Goal: Task Accomplishment & Management: Complete application form

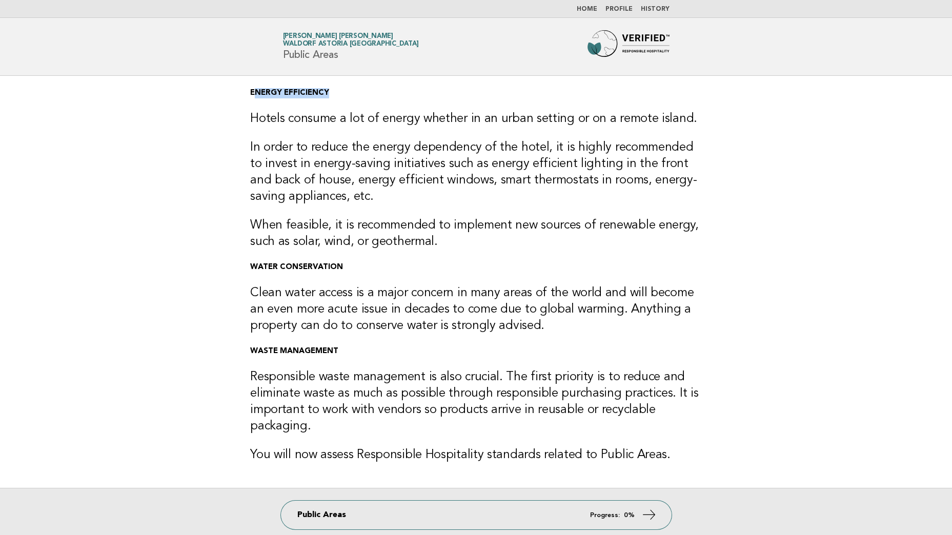
drag, startPoint x: 329, startPoint y: 92, endPoint x: 253, endPoint y: 95, distance: 75.9
click at [253, 95] on p "ENERGY EFFICIENCY" at bounding box center [476, 93] width 452 height 10
click at [336, 286] on h3 "Clean water access is a major concern in many areas of the world and will becom…" at bounding box center [476, 309] width 452 height 49
drag, startPoint x: 341, startPoint y: 267, endPoint x: 243, endPoint y: 265, distance: 98.5
click at [243, 265] on div "ENERGY EFFICIENCY Hotels consume a lot of energy whether in an urban setting or…" at bounding box center [476, 282] width 476 height 412
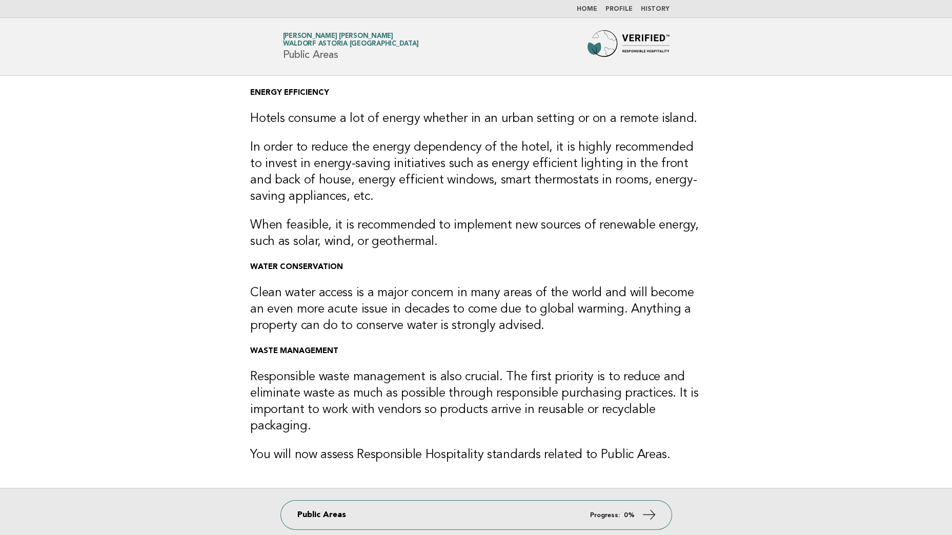
click at [322, 351] on strong "WASTE MANAGEMENT" at bounding box center [294, 352] width 88 height 8
drag, startPoint x: 337, startPoint y: 353, endPoint x: 223, endPoint y: 353, distance: 114.3
click at [223, 353] on main "ENERGY EFFICIENCY Hotels consume a lot of energy whether in an urban setting or…" at bounding box center [476, 315] width 952 height 478
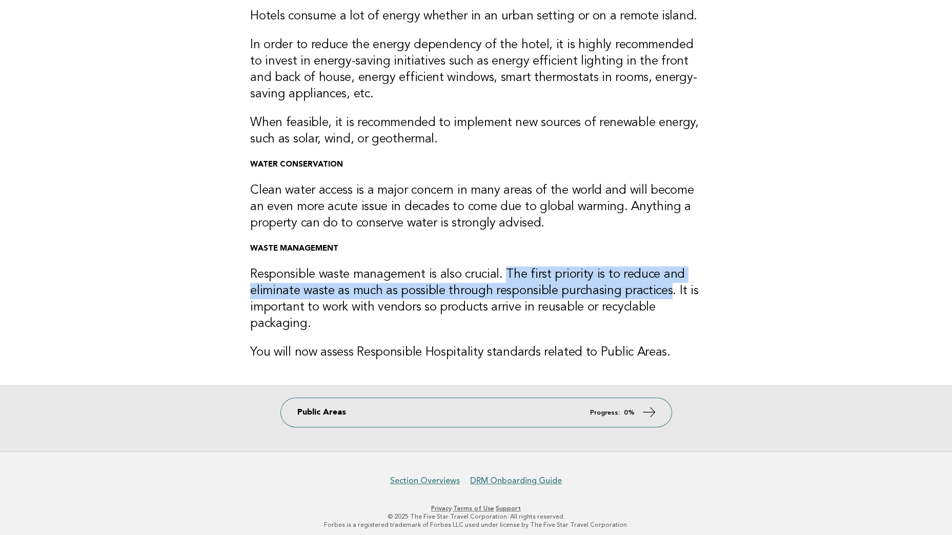
drag, startPoint x: 665, startPoint y: 296, endPoint x: 501, endPoint y: 266, distance: 166.3
click at [501, 266] on div "ENERGY EFFICIENCY Hotels consume a lot of energy whether in an urban setting or…" at bounding box center [476, 179] width 476 height 412
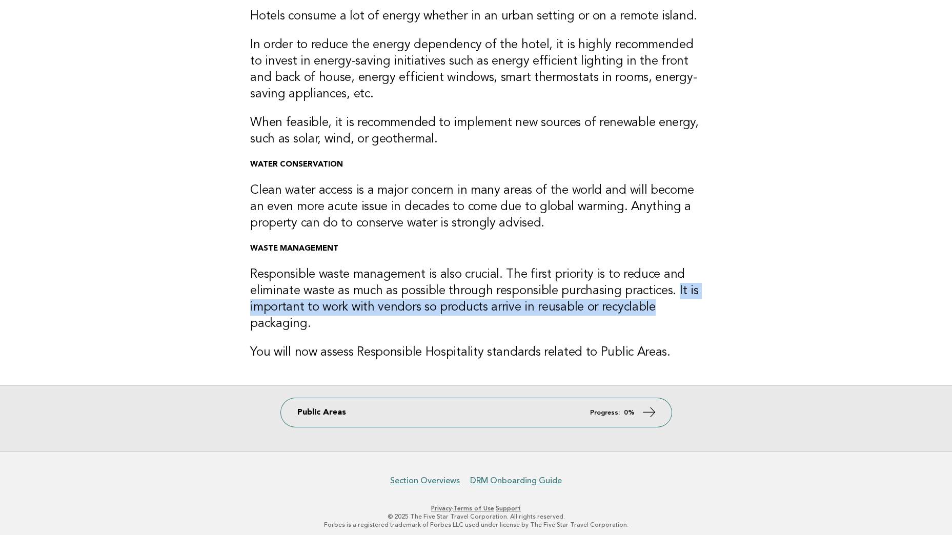
drag, startPoint x: 670, startPoint y: 291, endPoint x: 711, endPoint y: 306, distance: 43.8
click at [711, 306] on div "ENERGY EFFICIENCY Hotels consume a lot of energy whether in an urban setting or…" at bounding box center [476, 179] width 476 height 412
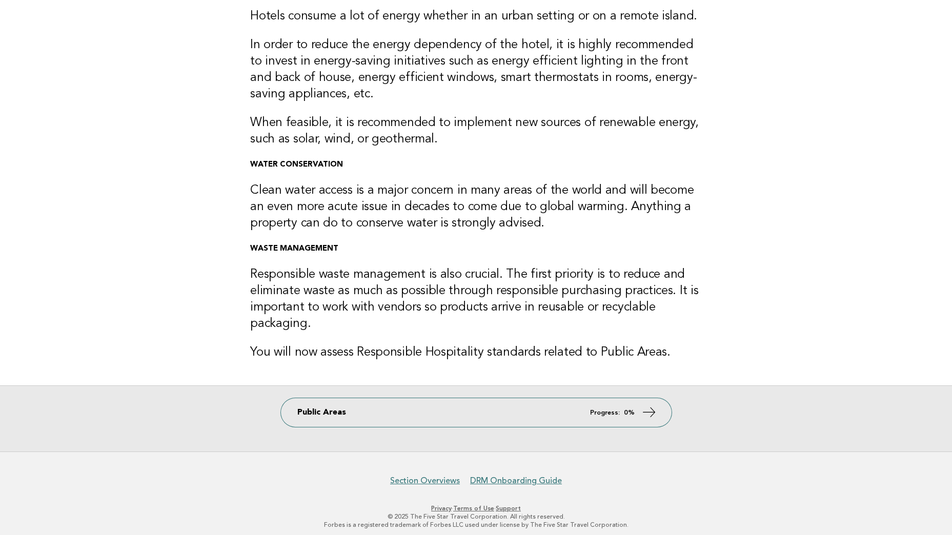
drag, startPoint x: 711, startPoint y: 306, endPoint x: 692, endPoint y: 318, distance: 22.3
click at [692, 318] on h3 "Responsible waste management is also crucial. The first priority is to reduce a…" at bounding box center [476, 300] width 452 height 66
drag, startPoint x: 670, startPoint y: 286, endPoint x: 695, endPoint y: 295, distance: 27.4
click at [695, 295] on h3 "Responsible waste management is also crucial. The first priority is to reduce a…" at bounding box center [476, 300] width 452 height 66
drag, startPoint x: 303, startPoint y: 308, endPoint x: 331, endPoint y: 312, distance: 29.1
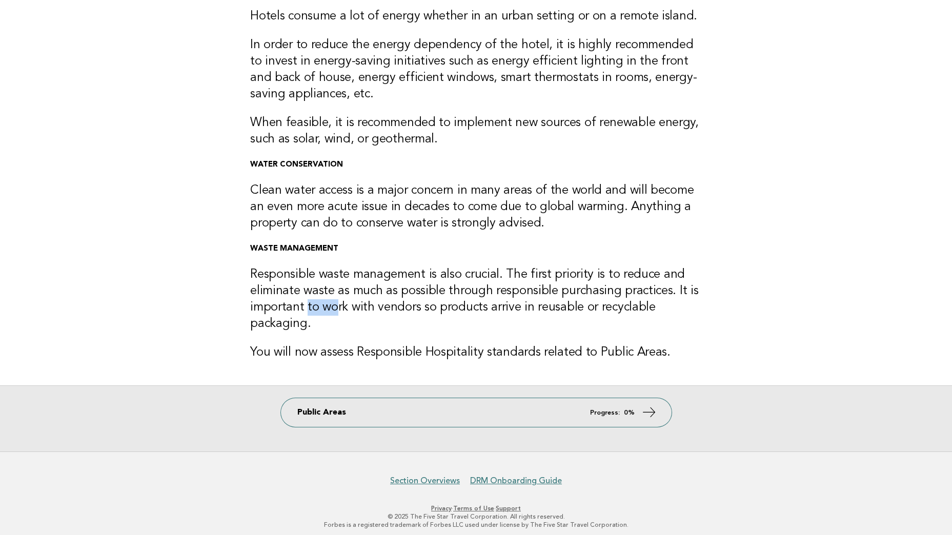
click at [331, 312] on h3 "Responsible waste management is also crucial. The first priority is to reduce a…" at bounding box center [476, 300] width 452 height 66
click at [257, 310] on h3 "Responsible waste management is also crucial. The first priority is to reduce a…" at bounding box center [476, 300] width 452 height 66
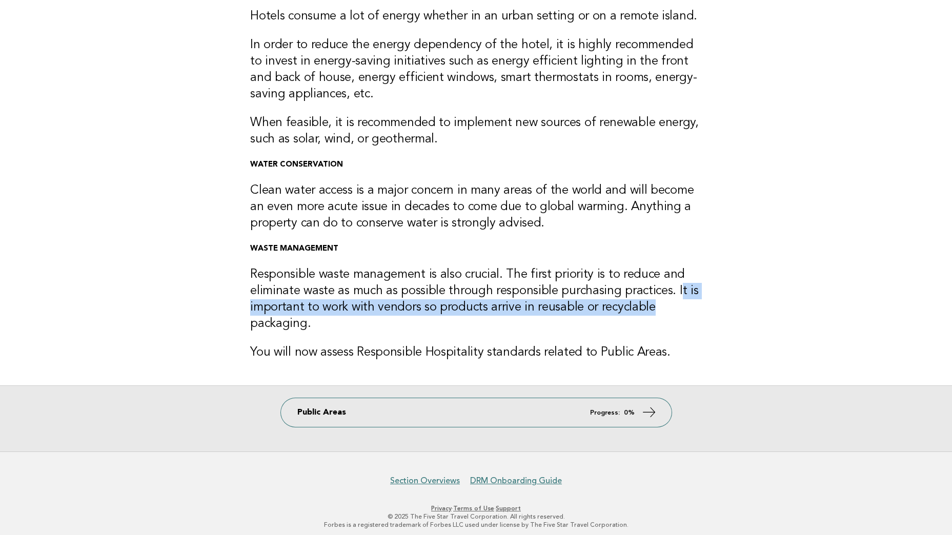
drag, startPoint x: 673, startPoint y: 293, endPoint x: 699, endPoint y: 302, distance: 28.2
click at [699, 302] on h3 "Responsible waste management is also crucial. The first priority is to reduce a…" at bounding box center [476, 300] width 452 height 66
drag, startPoint x: 699, startPoint y: 302, endPoint x: 681, endPoint y: 301, distance: 18.5
click at [696, 308] on h3 "Responsible waste management is also crucial. The first priority is to reduce a…" at bounding box center [476, 300] width 452 height 66
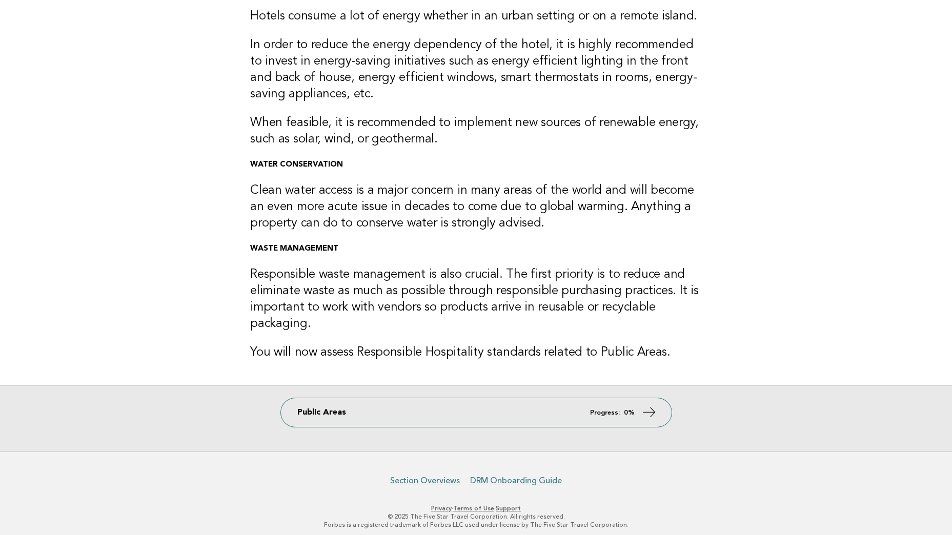
click at [667, 289] on h3 "Responsible waste management is also crucial. The first priority is to reduce a…" at bounding box center [476, 300] width 452 height 66
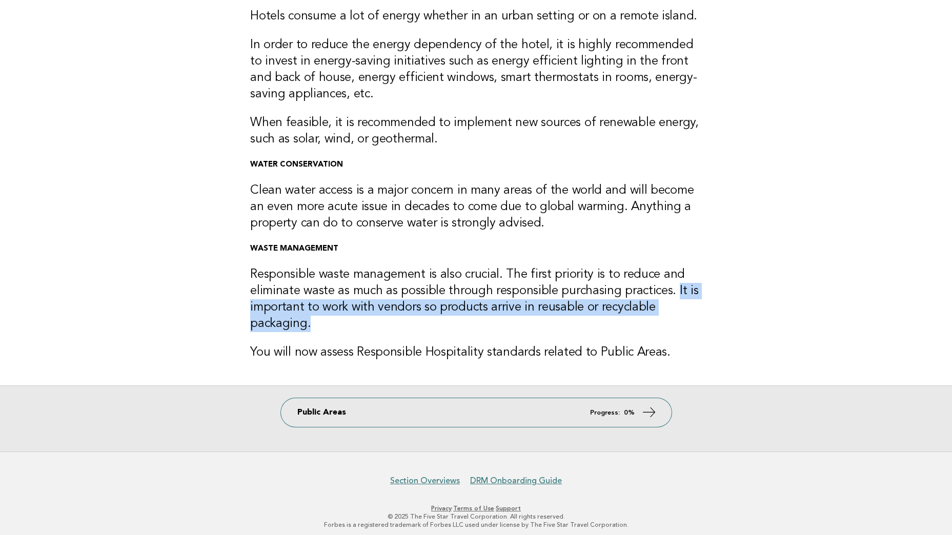
drag, startPoint x: 670, startPoint y: 291, endPoint x: 622, endPoint y: 322, distance: 57.0
click at [622, 322] on h3 "Responsible waste management is also crucial. The first priority is to reduce a…" at bounding box center [476, 300] width 452 height 66
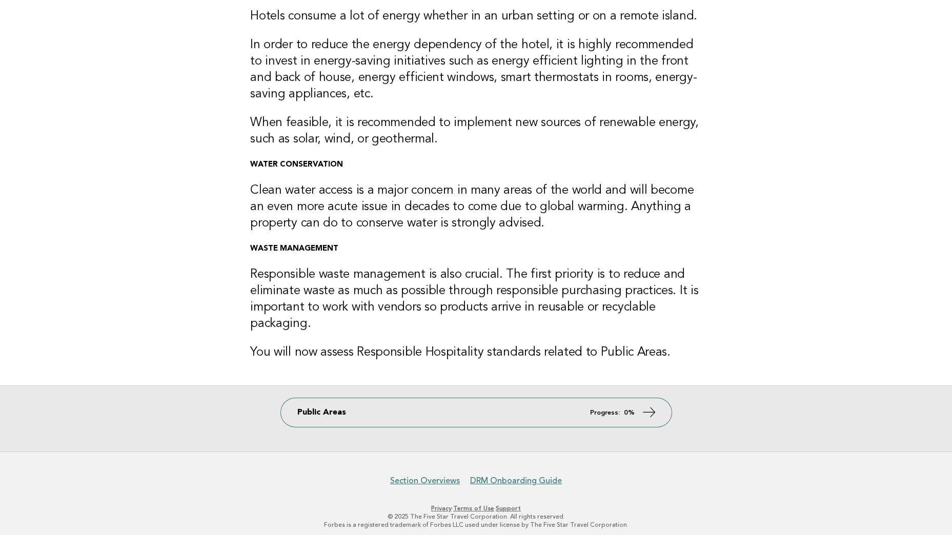
click at [670, 283] on h3 "Responsible waste management is also crucial. The first priority is to reduce a…" at bounding box center [476, 300] width 452 height 66
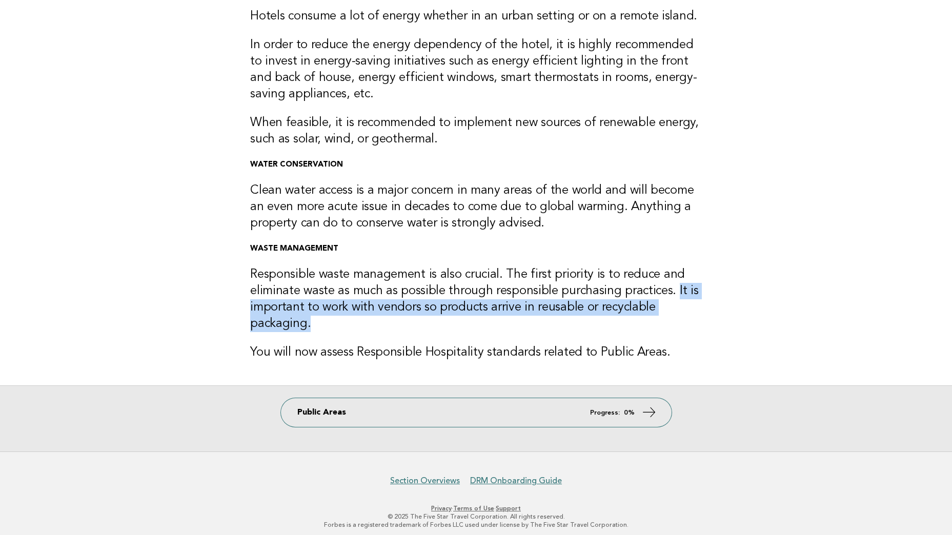
drag, startPoint x: 671, startPoint y: 289, endPoint x: 310, endPoint y: 325, distance: 362.7
click at [310, 325] on h3 "Responsible waste management is also crucial. The first priority is to reduce a…" at bounding box center [476, 300] width 452 height 66
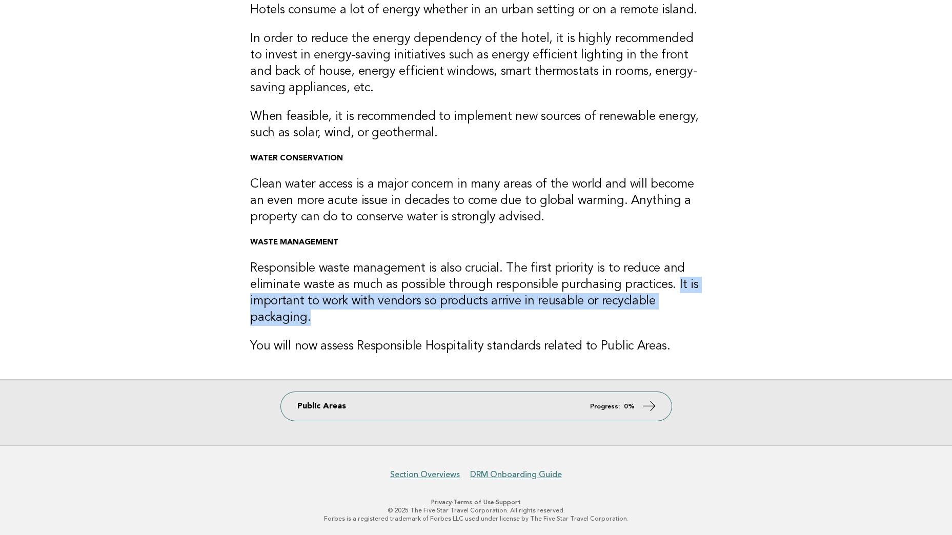
click at [697, 318] on h3 "Responsible waste management is also crucial. The first priority is to reduce a…" at bounding box center [476, 293] width 452 height 66
click at [700, 296] on h3 "Responsible waste management is also crucial. The first priority is to reduce a…" at bounding box center [476, 293] width 452 height 66
drag, startPoint x: 671, startPoint y: 284, endPoint x: 495, endPoint y: 323, distance: 180.6
click at [495, 323] on h3 "Responsible waste management is also crucial. The first priority is to reduce a…" at bounding box center [476, 293] width 452 height 66
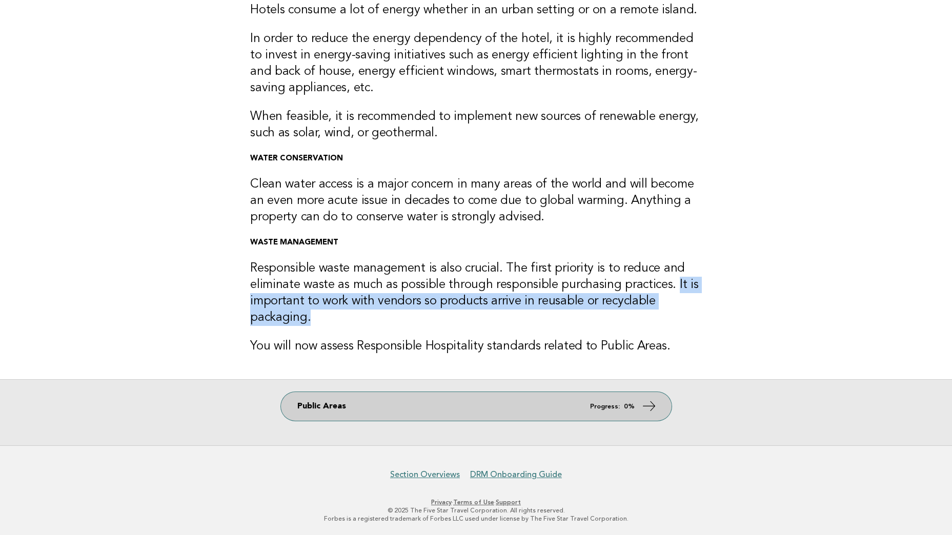
click at [650, 406] on icon at bounding box center [648, 406] width 15 height 15
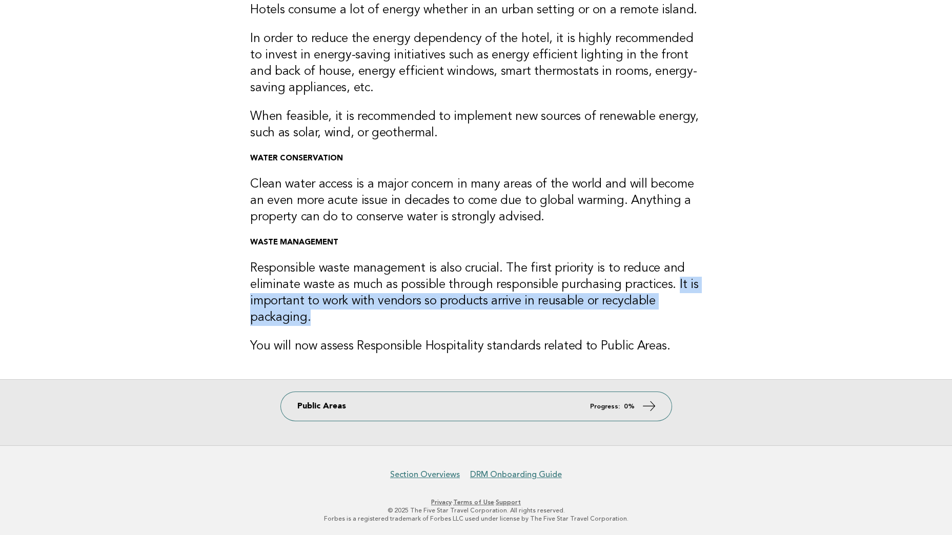
scroll to position [0, 0]
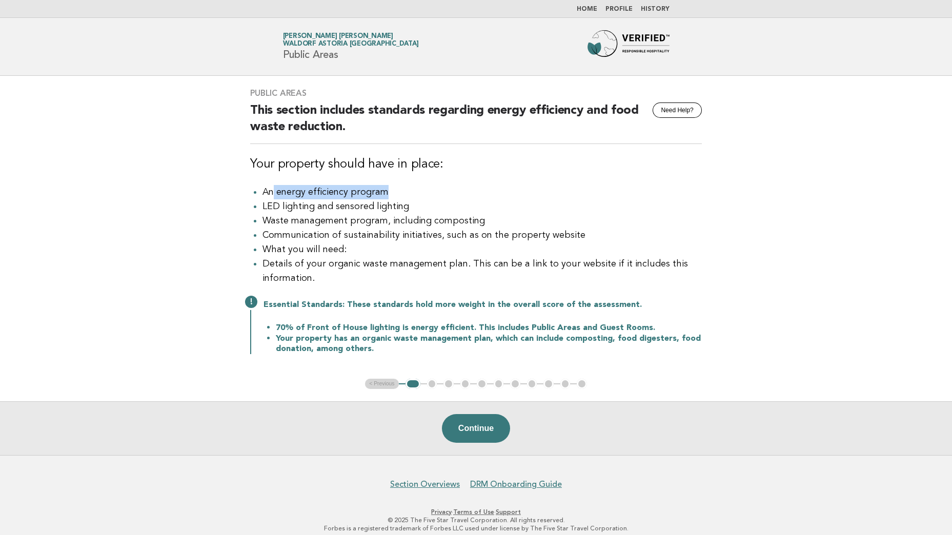
drag, startPoint x: 274, startPoint y: 194, endPoint x: 387, endPoint y: 192, distance: 113.3
click at [387, 192] on li "An energy efficiency program" at bounding box center [482, 192] width 439 height 14
drag, startPoint x: 387, startPoint y: 192, endPoint x: 280, endPoint y: 211, distance: 108.4
click at [287, 205] on li "LED lighting and sensored lighting" at bounding box center [482, 206] width 439 height 14
drag, startPoint x: 270, startPoint y: 208, endPoint x: 404, endPoint y: 210, distance: 134.4
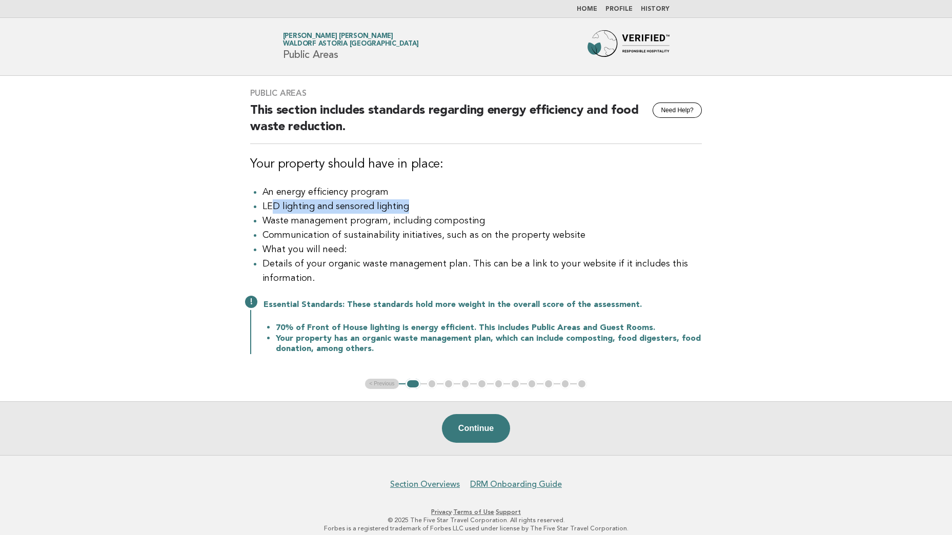
click at [404, 210] on li "LED lighting and sensored lighting" at bounding box center [482, 206] width 439 height 14
drag, startPoint x: 404, startPoint y: 210, endPoint x: 315, endPoint y: 222, distance: 89.5
click at [315, 222] on li "Waste management program, including composting" at bounding box center [482, 221] width 439 height 14
drag, startPoint x: 275, startPoint y: 222, endPoint x: 331, endPoint y: 221, distance: 55.4
click at [331, 221] on li "Waste management program, including composting" at bounding box center [482, 221] width 439 height 14
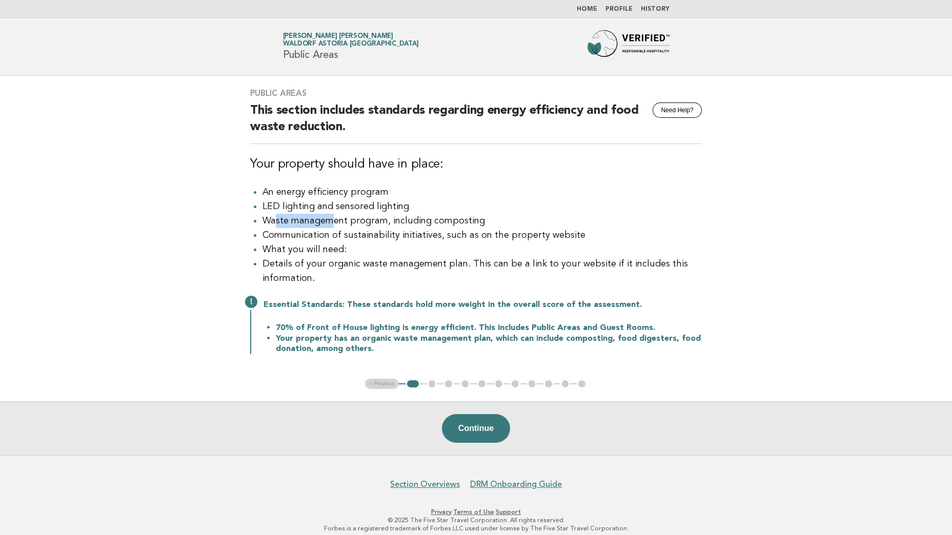
drag, startPoint x: 331, startPoint y: 221, endPoint x: 280, endPoint y: 217, distance: 50.4
click at [280, 217] on li "Waste management program, including composting" at bounding box center [482, 221] width 439 height 14
drag, startPoint x: 265, startPoint y: 221, endPoint x: 380, endPoint y: 222, distance: 115.4
click at [380, 222] on li "Waste management program, including composting" at bounding box center [482, 221] width 439 height 14
drag, startPoint x: 380, startPoint y: 222, endPoint x: 331, endPoint y: 247, distance: 54.6
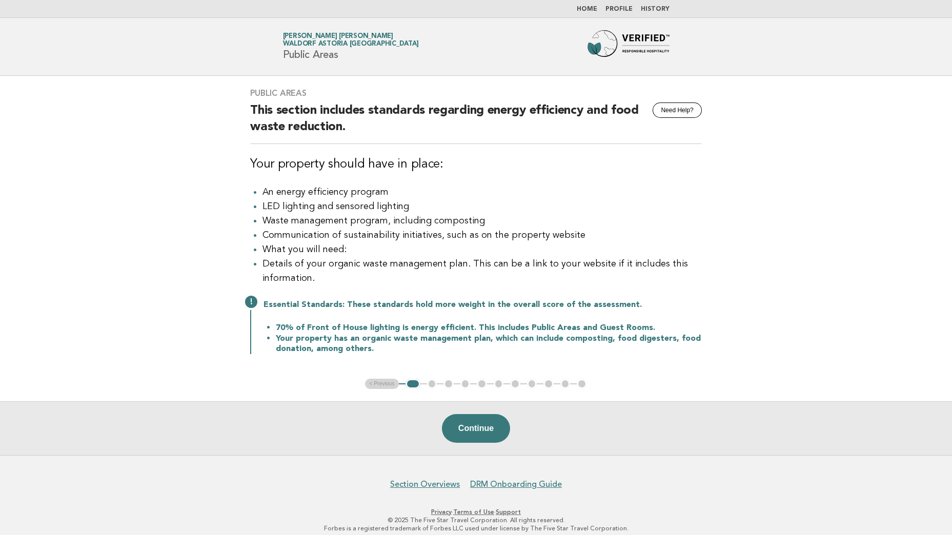
click at [331, 247] on li "What you will need:" at bounding box center [482, 250] width 439 height 14
drag, startPoint x: 432, startPoint y: 242, endPoint x: 364, endPoint y: 240, distance: 68.2
click at [364, 240] on li "Communication of sustainability initiatives, such as on the property website" at bounding box center [482, 235] width 439 height 14
drag, startPoint x: 560, startPoint y: 242, endPoint x: 459, endPoint y: 243, distance: 101.0
click at [459, 243] on li "Communication of sustainability initiatives, such as on the property website" at bounding box center [482, 235] width 439 height 14
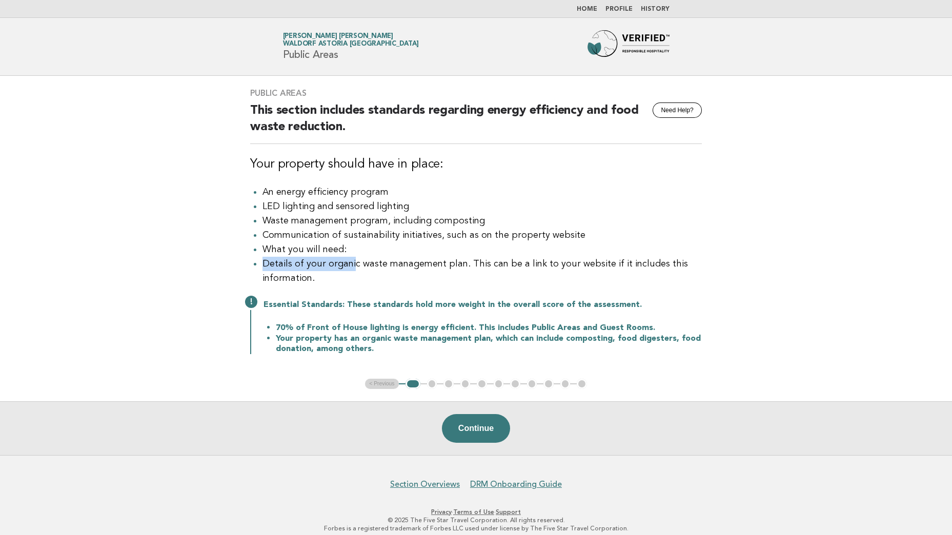
drag, startPoint x: 262, startPoint y: 269, endPoint x: 350, endPoint y: 269, distance: 88.2
click at [350, 269] on ul "An energy efficiency program LED lighting and sensored lighting Waste managemen…" at bounding box center [476, 235] width 452 height 100
drag, startPoint x: 350, startPoint y: 269, endPoint x: 410, endPoint y: 279, distance: 60.9
click at [374, 286] on li "Details of your organic waste management plan. This can be a link to your websi…" at bounding box center [482, 271] width 439 height 29
drag, startPoint x: 437, startPoint y: 265, endPoint x: 270, endPoint y: 269, distance: 166.7
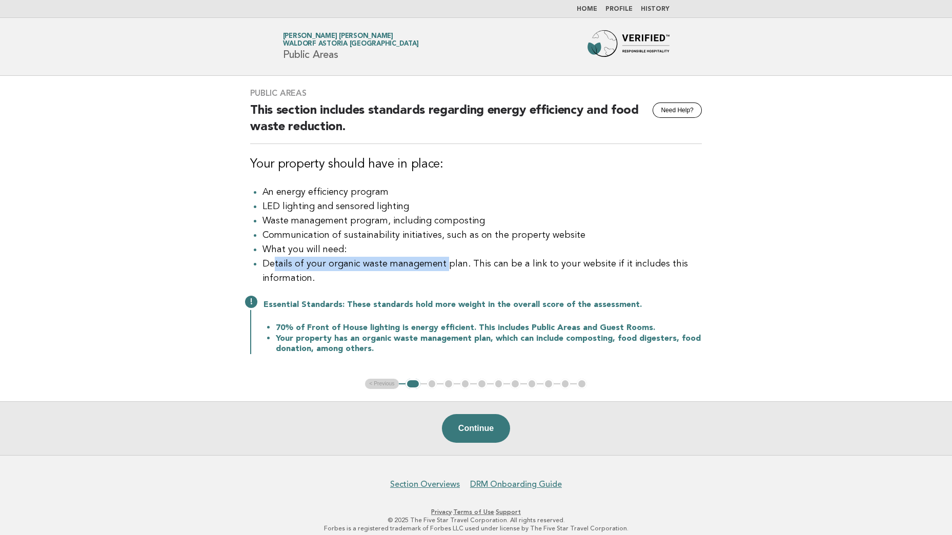
click at [270, 269] on li "Details of your organic waste management plan. This can be a link to your websi…" at bounding box center [482, 271] width 439 height 29
drag, startPoint x: 270, startPoint y: 269, endPoint x: 324, endPoint y: 289, distance: 57.1
click at [324, 289] on div "Public Areas Need Help? This section includes standards regarding energy effici…" at bounding box center [476, 227] width 476 height 303
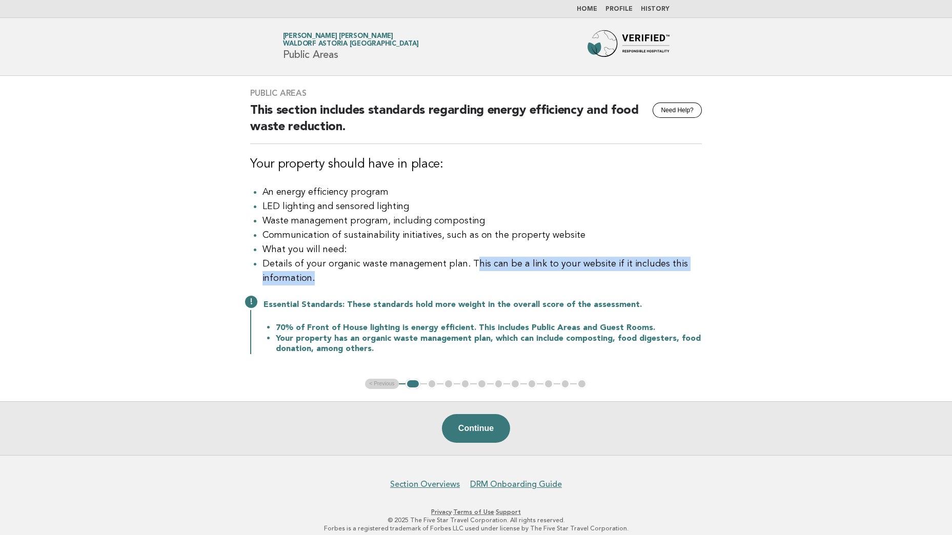
drag, startPoint x: 470, startPoint y: 263, endPoint x: 667, endPoint y: 274, distance: 197.2
click at [667, 274] on li "Details of your organic waste management plan. This can be a link to your websi…" at bounding box center [482, 271] width 439 height 29
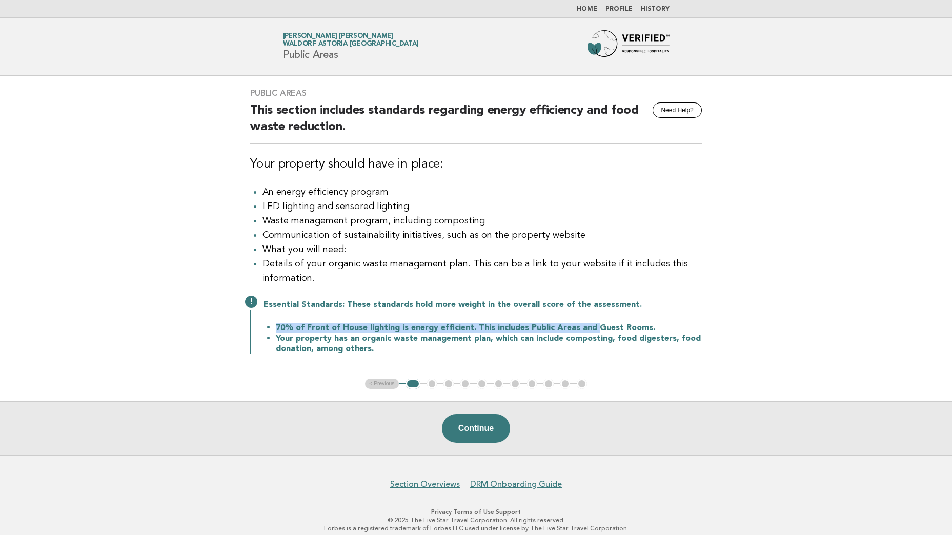
drag, startPoint x: 276, startPoint y: 330, endPoint x: 593, endPoint y: 333, distance: 316.4
click at [593, 333] on li "70% of Front of House lighting is energy efficient. This includes Public Areas …" at bounding box center [489, 328] width 426 height 11
click at [323, 345] on li "Your property has an organic waste management plan, which can include compostin…" at bounding box center [489, 343] width 426 height 21
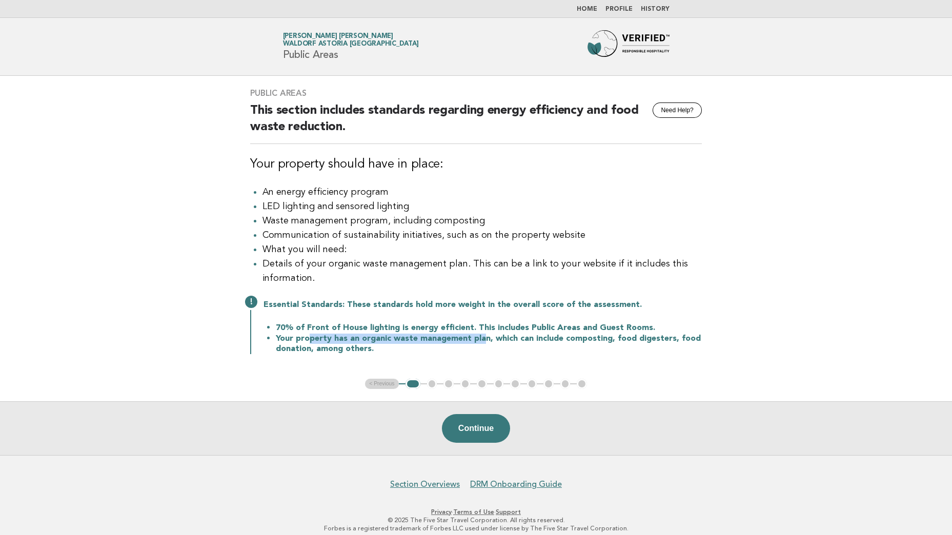
drag, startPoint x: 308, startPoint y: 340, endPoint x: 480, endPoint y: 338, distance: 172.3
click at [480, 338] on li "Your property has an organic waste management plan, which can include compostin…" at bounding box center [489, 343] width 426 height 21
drag, startPoint x: 480, startPoint y: 338, endPoint x: 544, endPoint y: 352, distance: 65.2
click at [544, 352] on li "Your property has an organic waste management plan, which can include compostin…" at bounding box center [489, 343] width 426 height 21
drag, startPoint x: 499, startPoint y: 342, endPoint x: 602, endPoint y: 344, distance: 103.1
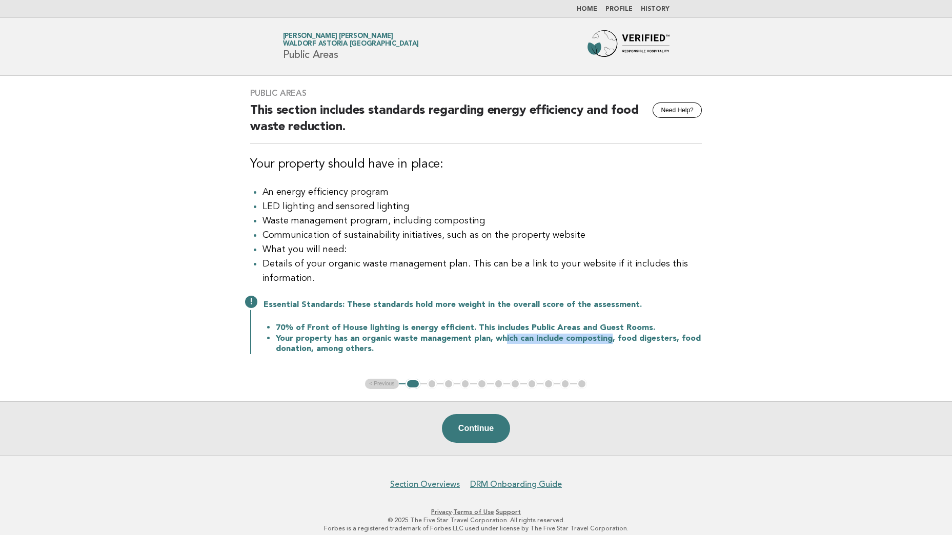
click at [602, 344] on li "Your property has an organic waste management plan, which can include compostin…" at bounding box center [489, 343] width 426 height 21
drag, startPoint x: 602, startPoint y: 344, endPoint x: 665, endPoint y: 341, distance: 62.6
click at [665, 341] on li "Your property has an organic waste management plan, which can include compostin…" at bounding box center [489, 343] width 426 height 21
click at [390, 364] on div "Public Areas Need Help? This section includes standards regarding energy effici…" at bounding box center [476, 227] width 476 height 303
drag, startPoint x: 306, startPoint y: 354, endPoint x: 251, endPoint y: 352, distance: 54.9
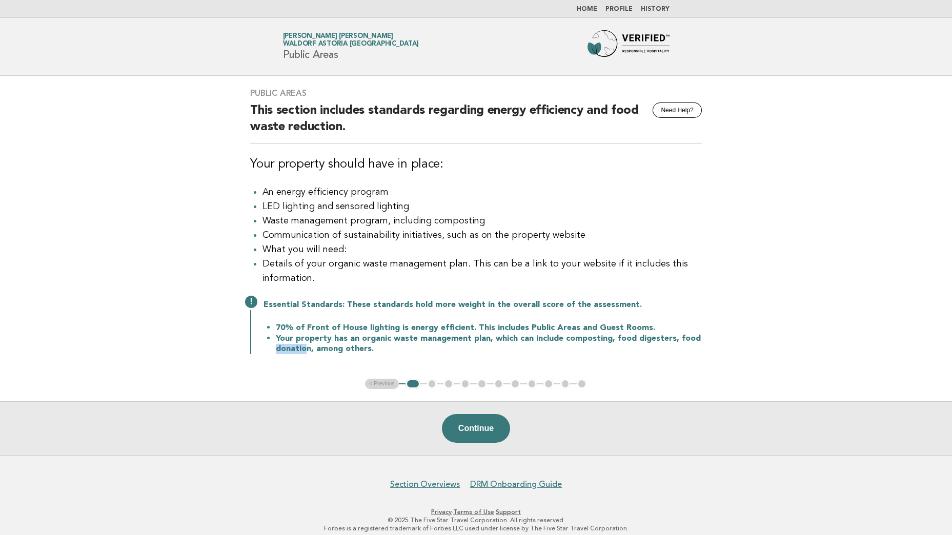
click at [251, 352] on div "Essential Standards: These standards hold more weight in the overall score of t…" at bounding box center [476, 326] width 452 height 56
click at [508, 368] on div "Public Areas Need Help? This section includes standards regarding energy effici…" at bounding box center [476, 227] width 476 height 303
drag, startPoint x: 608, startPoint y: 345, endPoint x: 487, endPoint y: 343, distance: 120.5
click at [487, 343] on li "Your property has an organic waste management plan, which can include compostin…" at bounding box center [489, 343] width 426 height 21
drag, startPoint x: 487, startPoint y: 343, endPoint x: 536, endPoint y: 360, distance: 52.1
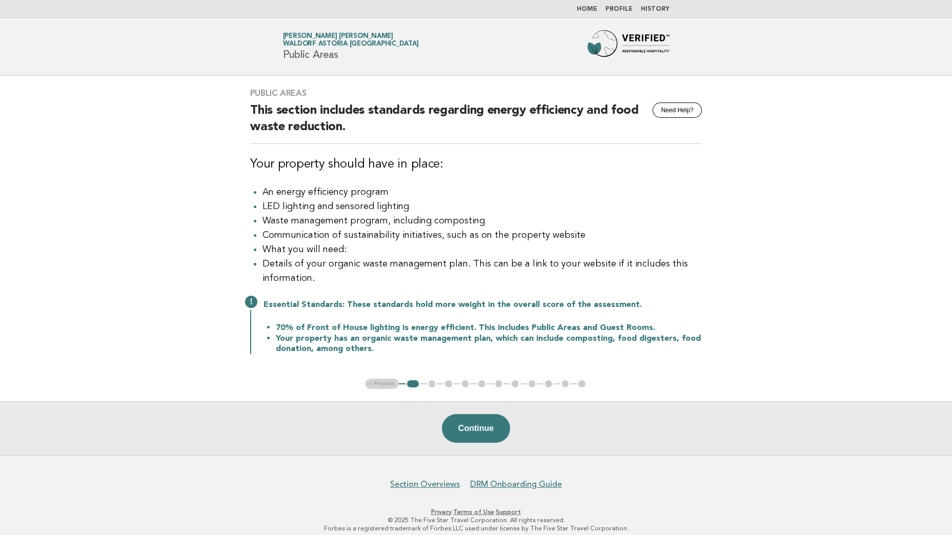
click at [536, 360] on div "Public Areas Need Help? This section includes standards regarding energy effici…" at bounding box center [476, 227] width 476 height 303
drag, startPoint x: 602, startPoint y: 345, endPoint x: 528, endPoint y: 343, distance: 73.9
click at [528, 343] on li "Your property has an organic waste management plan, which can include compostin…" at bounding box center [489, 343] width 426 height 21
click at [479, 432] on button "Continue" at bounding box center [476, 428] width 68 height 29
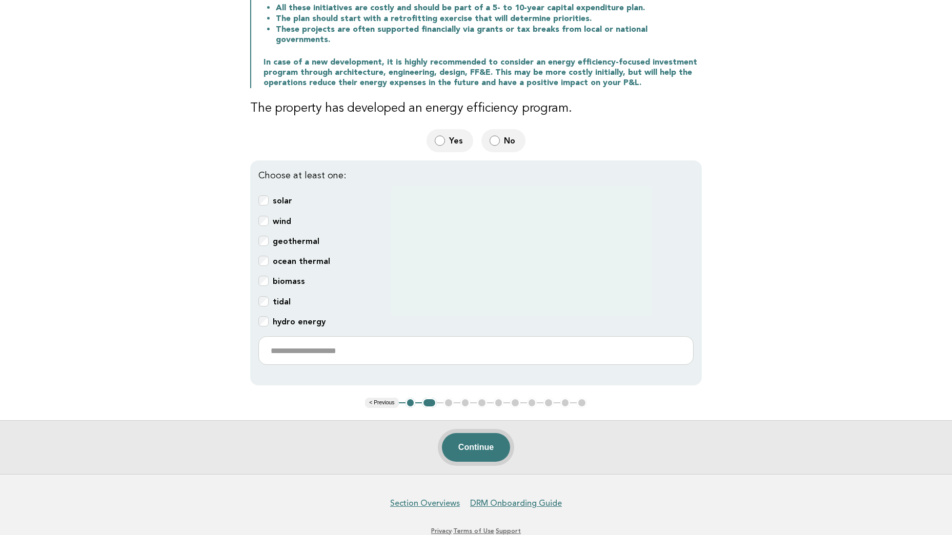
scroll to position [154, 0]
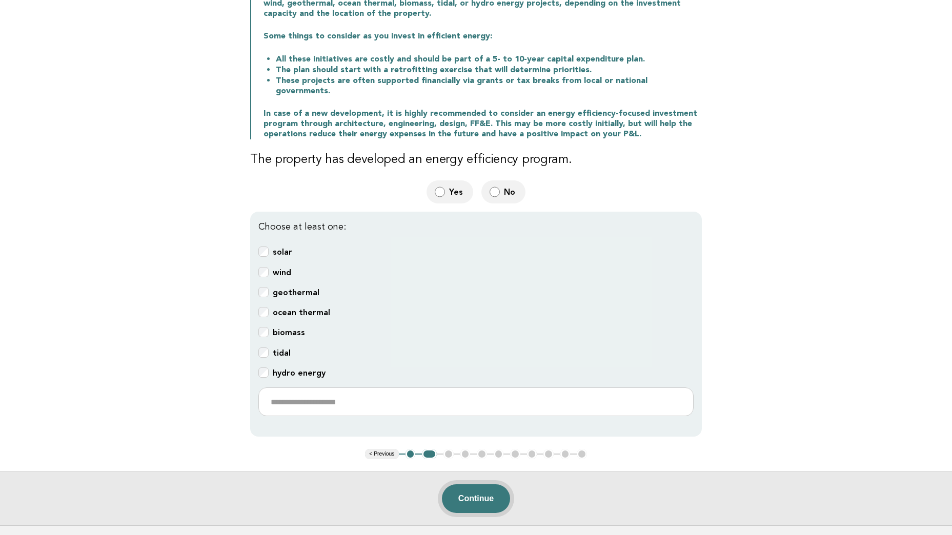
click at [479, 488] on button "Continue" at bounding box center [476, 499] width 68 height 29
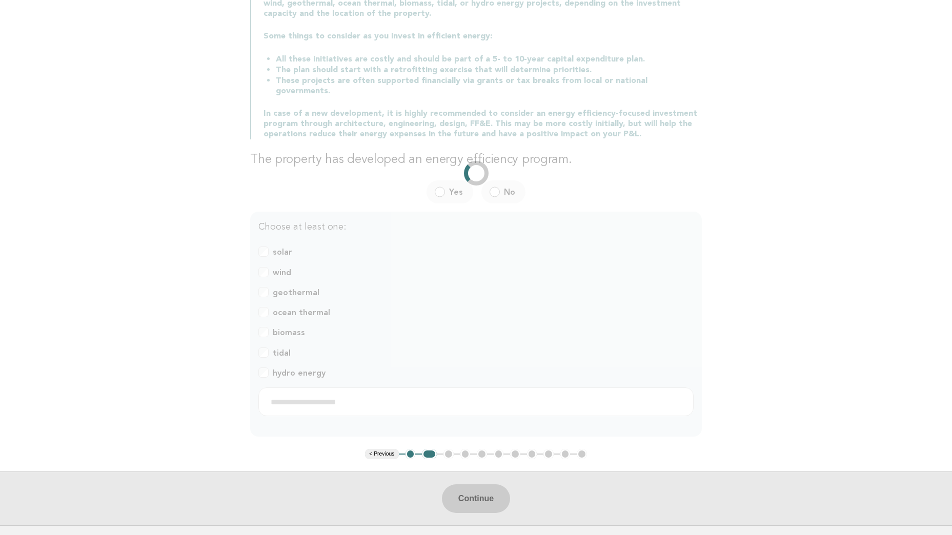
scroll to position [0, 0]
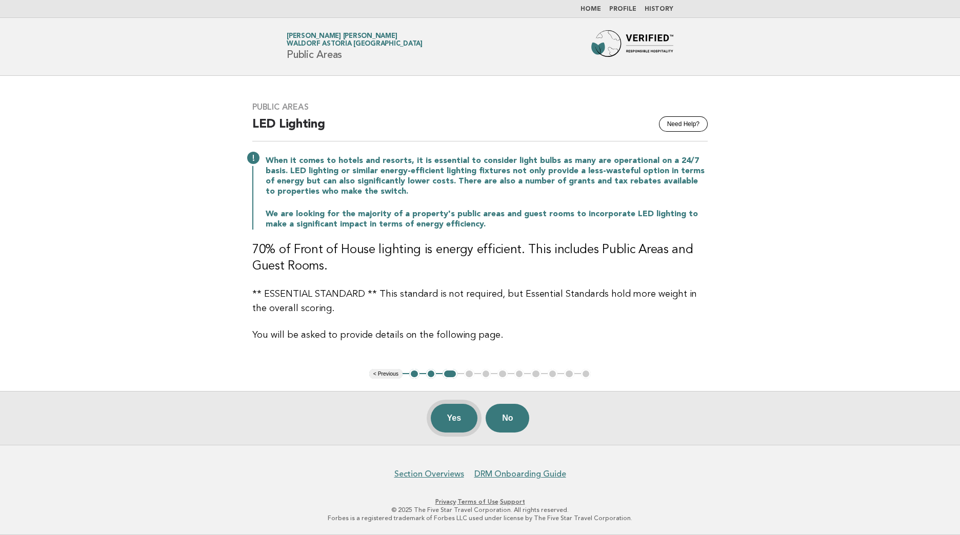
click at [460, 424] on button "Yes" at bounding box center [454, 418] width 47 height 29
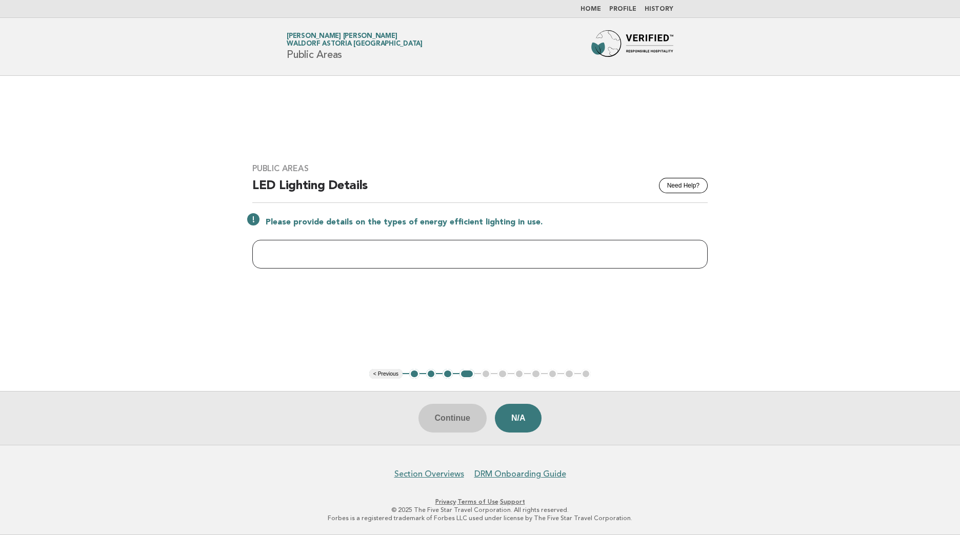
click at [370, 260] on input "text" at bounding box center [479, 254] width 455 height 29
type input "*"
click at [393, 255] on input "**********" at bounding box center [479, 254] width 455 height 29
type input "**********"
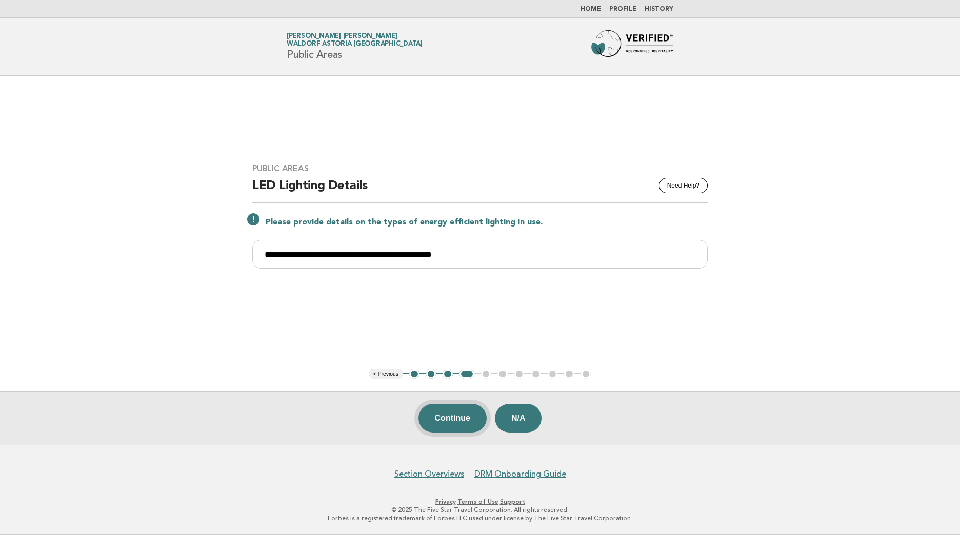
click at [473, 418] on button "Continue" at bounding box center [452, 418] width 68 height 29
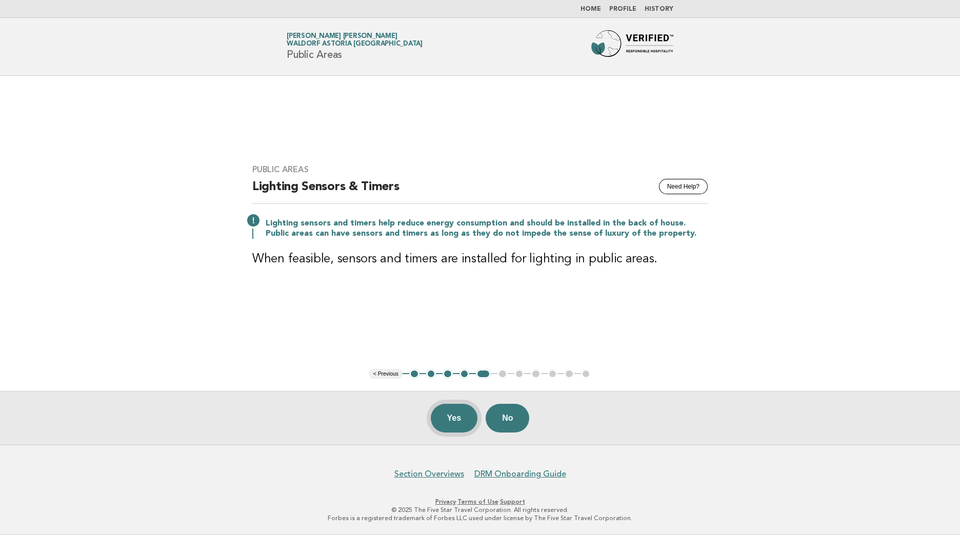
click at [467, 421] on button "Yes" at bounding box center [454, 418] width 47 height 29
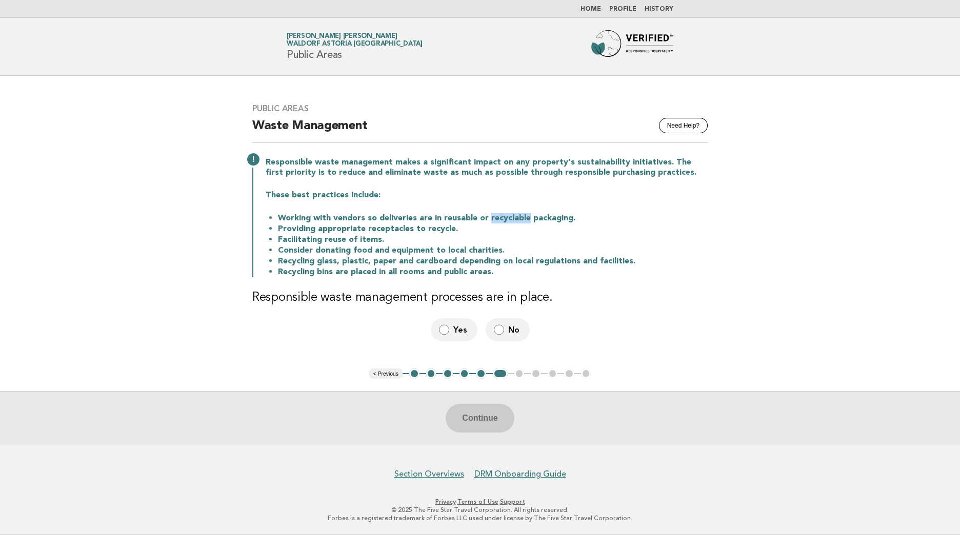
drag, startPoint x: 487, startPoint y: 223, endPoint x: 527, endPoint y: 220, distance: 40.6
click at [527, 220] on li "Working with vendors so deliveries are in reusable or recyclable packaging." at bounding box center [493, 218] width 430 height 11
drag, startPoint x: 527, startPoint y: 220, endPoint x: 569, endPoint y: 220, distance: 42.0
click at [569, 220] on li "Working with vendors so deliveries are in reusable or recyclable packaging." at bounding box center [493, 218] width 430 height 11
drag, startPoint x: 569, startPoint y: 220, endPoint x: 562, endPoint y: 218, distance: 7.0
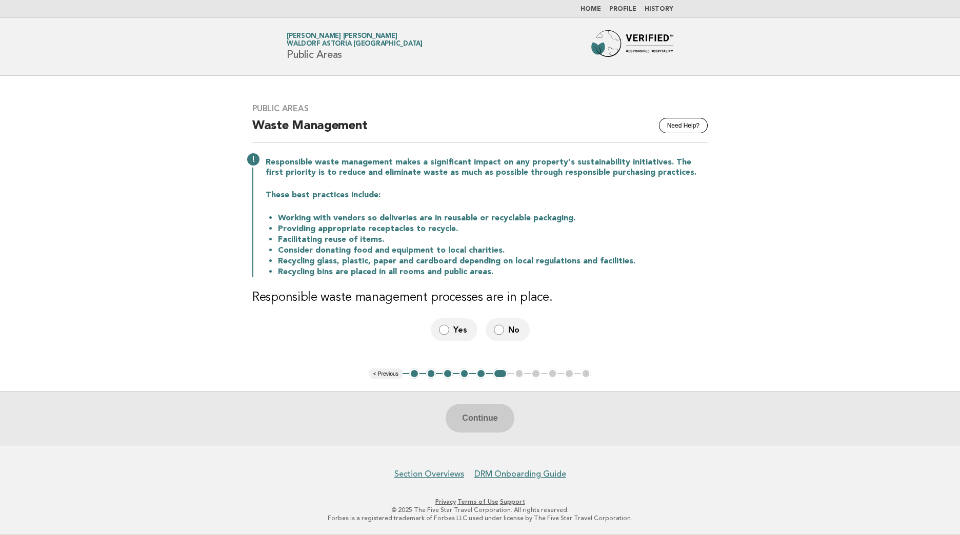
click at [562, 218] on li "Working with vendors so deliveries are in reusable or recyclable packaging." at bounding box center [493, 218] width 430 height 11
drag, startPoint x: 569, startPoint y: 220, endPoint x: 367, endPoint y: 216, distance: 202.1
click at [367, 216] on li "Working with vendors so deliveries are in reusable or recyclable packaging." at bounding box center [493, 218] width 430 height 11
click at [577, 225] on li "Providing appropriate receptacles to recycle." at bounding box center [493, 229] width 430 height 11
drag, startPoint x: 574, startPoint y: 218, endPoint x: 410, endPoint y: 207, distance: 164.0
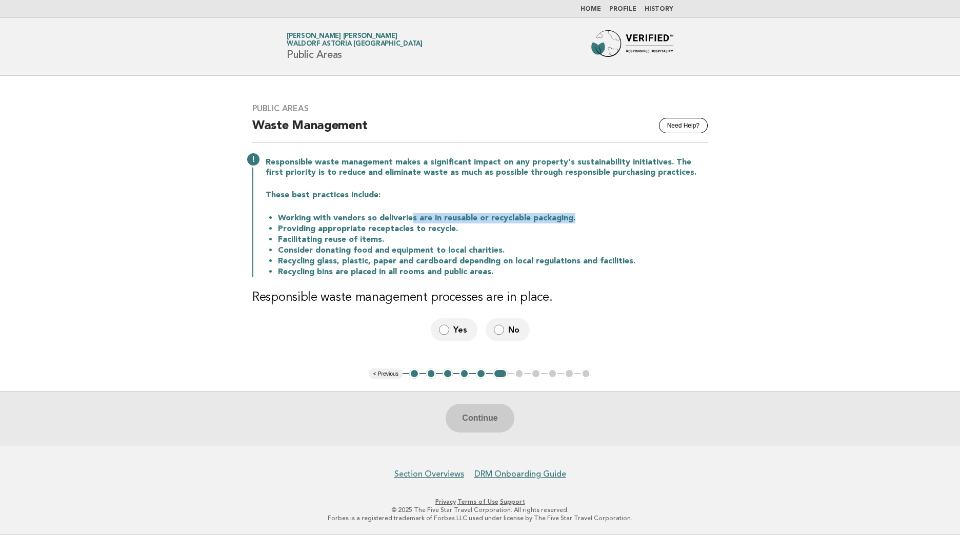
click at [410, 207] on div "Responsible waste management makes a significant impact on any property's susta…" at bounding box center [479, 216] width 455 height 122
drag, startPoint x: 397, startPoint y: 227, endPoint x: 466, endPoint y: 229, distance: 69.3
click at [466, 229] on li "Providing appropriate receptacles to recycle." at bounding box center [493, 229] width 430 height 11
drag, startPoint x: 466, startPoint y: 229, endPoint x: 394, endPoint y: 242, distance: 73.0
click at [394, 242] on li "Facilitating reuse of items." at bounding box center [493, 239] width 430 height 11
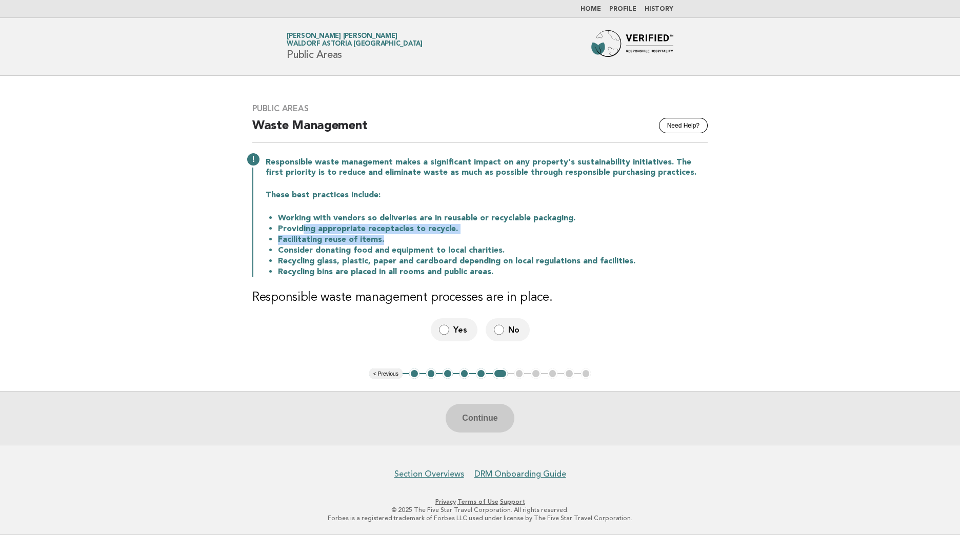
drag, startPoint x: 301, startPoint y: 234, endPoint x: 384, endPoint y: 238, distance: 82.1
click at [384, 238] on ul "Working with vendors so deliveries are in reusable or recyclable packaging. Pro…" at bounding box center [487, 245] width 442 height 65
drag, startPoint x: 384, startPoint y: 238, endPoint x: 394, endPoint y: 242, distance: 10.9
click at [394, 242] on li "Facilitating reuse of items." at bounding box center [493, 239] width 430 height 11
drag, startPoint x: 383, startPoint y: 240, endPoint x: 272, endPoint y: 242, distance: 110.8
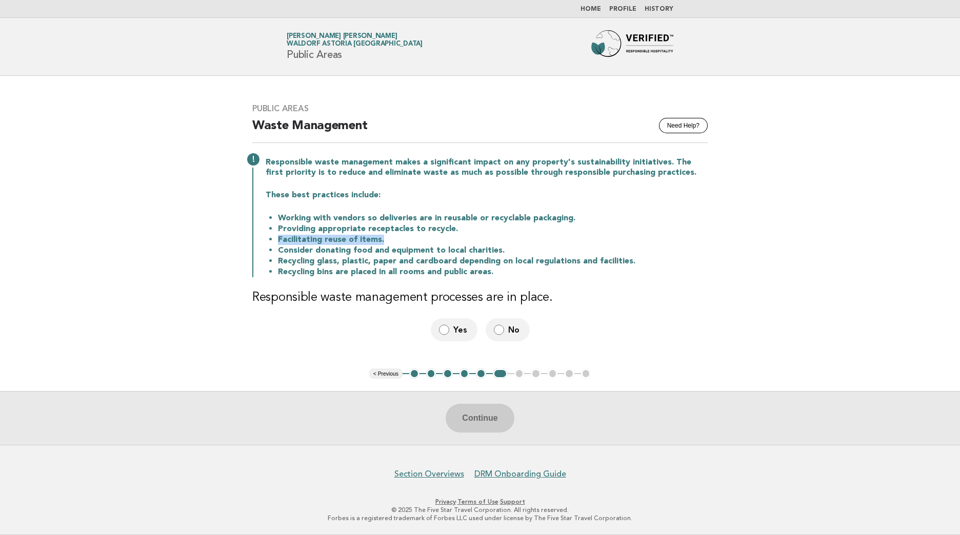
click at [272, 242] on ul "Working with vendors so deliveries are in reusable or recyclable packaging. Pro…" at bounding box center [487, 245] width 442 height 65
drag, startPoint x: 500, startPoint y: 251, endPoint x: 437, endPoint y: 250, distance: 63.6
click at [437, 250] on li "Consider donating food and equipment to local charities." at bounding box center [493, 250] width 430 height 11
click at [277, 249] on ul "Working with vendors so deliveries are in reusable or recyclable packaging. Pro…" at bounding box center [487, 245] width 442 height 65
drag, startPoint x: 277, startPoint y: 249, endPoint x: 501, endPoint y: 248, distance: 224.1
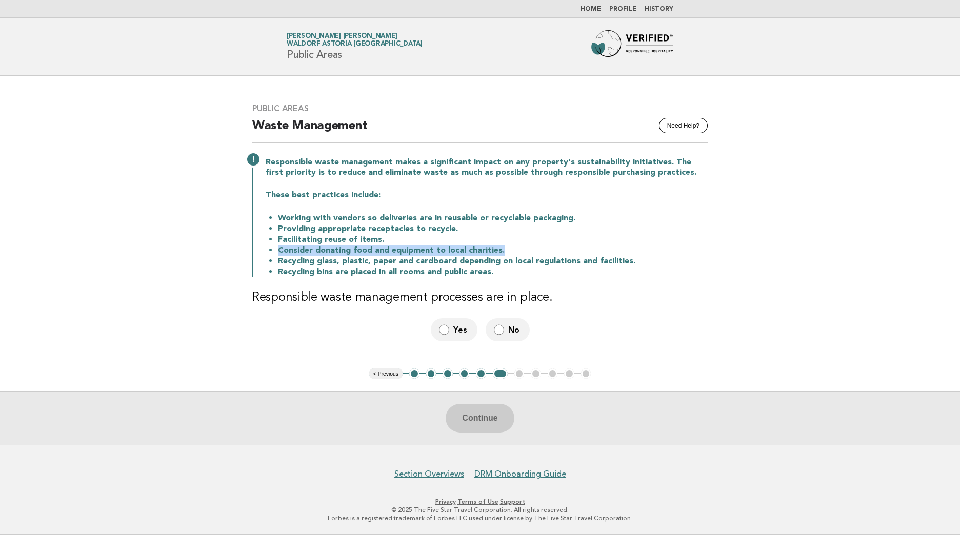
click at [501, 248] on ul "Working with vendors so deliveries are in reusable or recyclable packaging. Pro…" at bounding box center [487, 245] width 442 height 65
click at [501, 248] on li "Consider donating food and equipment to local charities." at bounding box center [493, 250] width 430 height 11
drag, startPoint x: 306, startPoint y: 262, endPoint x: 337, endPoint y: 265, distance: 32.0
click at [337, 265] on li "Recycling glass, plastic, paper and cardboard depending on local regulations an…" at bounding box center [493, 261] width 430 height 11
drag, startPoint x: 337, startPoint y: 265, endPoint x: 317, endPoint y: 262, distance: 20.3
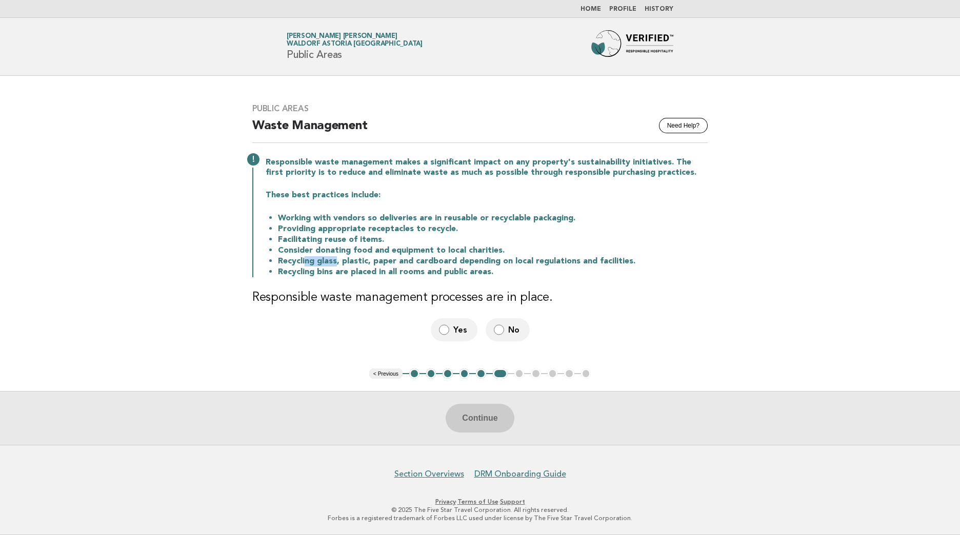
click at [317, 262] on li "Recycling glass, plastic, paper and cardboard depending on local regulations an…" at bounding box center [493, 261] width 430 height 11
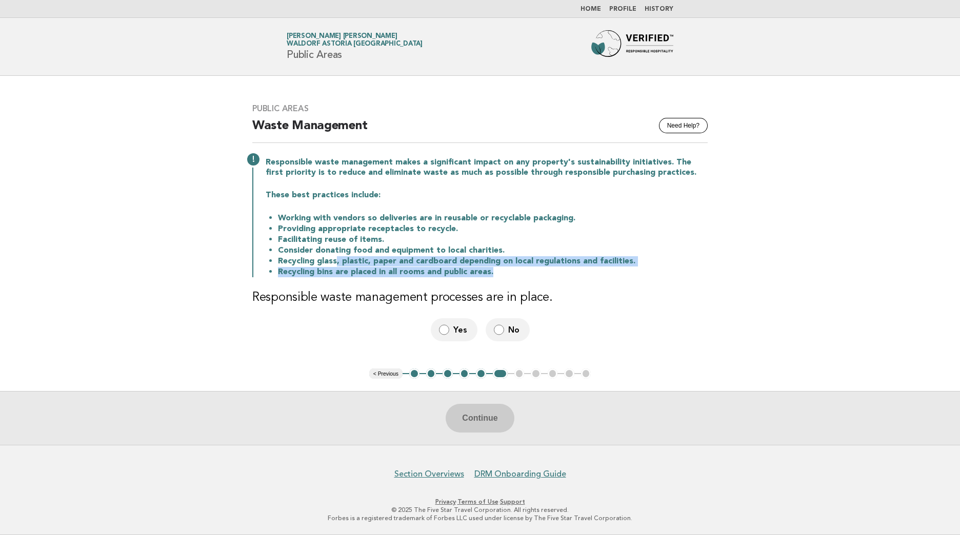
drag, startPoint x: 335, startPoint y: 260, endPoint x: 670, endPoint y: 273, distance: 335.0
click at [670, 273] on ul "Working with vendors so deliveries are in reusable or recyclable packaging. Pro…" at bounding box center [487, 245] width 442 height 65
drag, startPoint x: 670, startPoint y: 273, endPoint x: 581, endPoint y: 268, distance: 88.8
click at [582, 268] on li "Recycling bins are placed in all rooms and public areas." at bounding box center [493, 272] width 430 height 11
drag, startPoint x: 279, startPoint y: 276, endPoint x: 441, endPoint y: 277, distance: 161.5
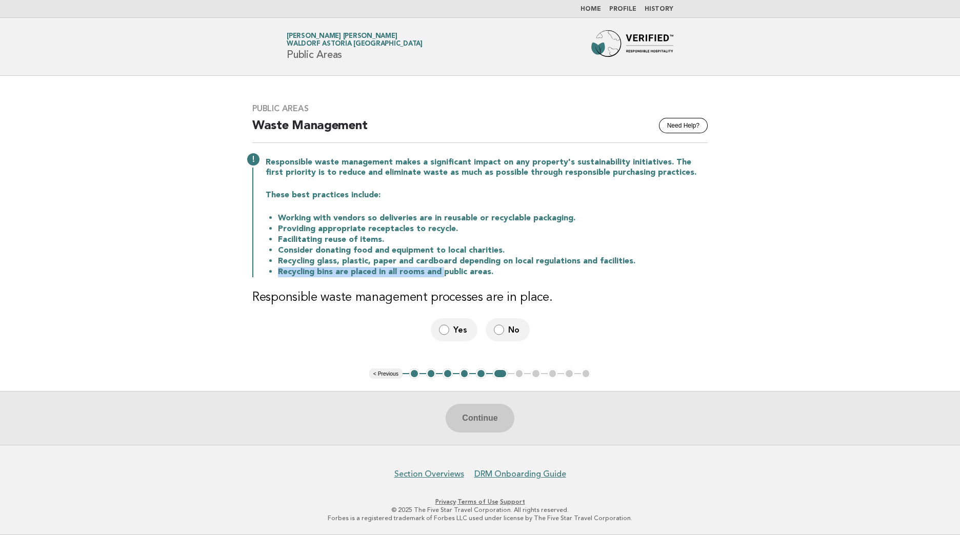
click at [441, 277] on li "Recycling bins are placed in all rooms and public areas." at bounding box center [493, 272] width 430 height 11
drag, startPoint x: 441, startPoint y: 277, endPoint x: 373, endPoint y: 284, distance: 68.5
click at [374, 284] on div "Public Areas Need Help? Waste Management Responsible waste management makes a s…" at bounding box center [480, 222] width 480 height 263
drag, startPoint x: 333, startPoint y: 271, endPoint x: 303, endPoint y: 271, distance: 29.7
click at [303, 271] on li "Recycling bins are placed in all rooms and public areas." at bounding box center [493, 272] width 430 height 11
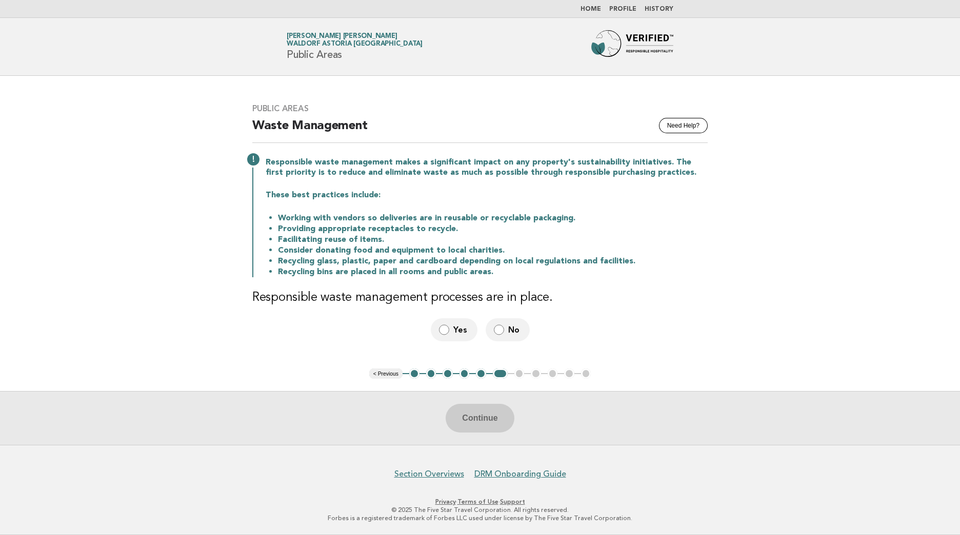
drag, startPoint x: 303, startPoint y: 271, endPoint x: 352, endPoint y: 269, distance: 48.8
click at [352, 269] on li "Recycling bins are placed in all rooms and public areas." at bounding box center [493, 272] width 430 height 11
drag, startPoint x: 497, startPoint y: 273, endPoint x: 441, endPoint y: 275, distance: 55.9
click at [441, 275] on li "Recycling bins are placed in all rooms and public areas." at bounding box center [493, 272] width 430 height 11
drag, startPoint x: 441, startPoint y: 275, endPoint x: 567, endPoint y: 268, distance: 126.3
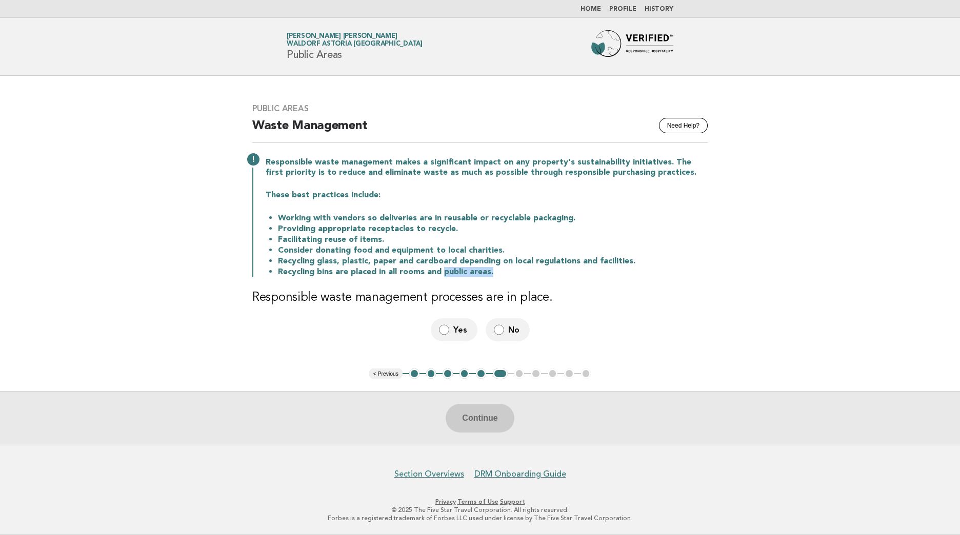
click at [567, 268] on li "Recycling bins are placed in all rooms and public areas." at bounding box center [493, 272] width 430 height 11
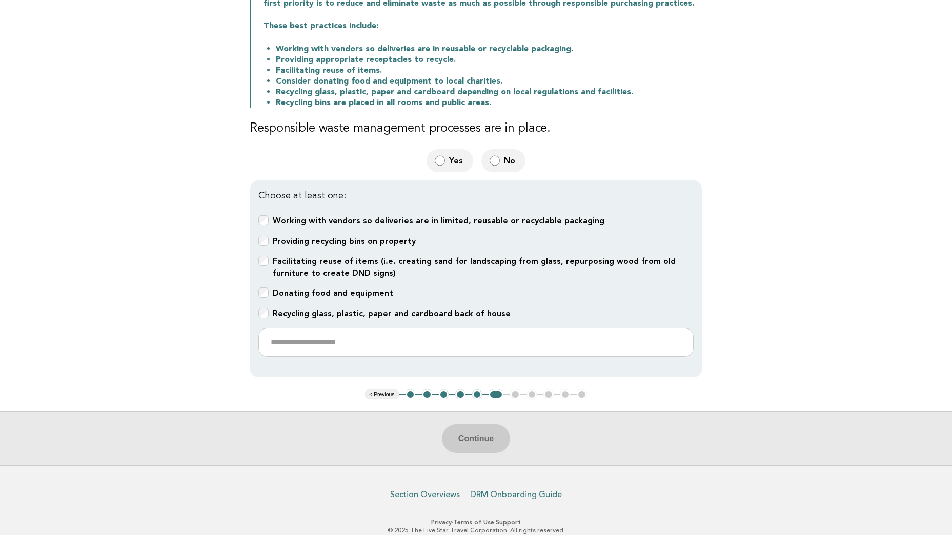
scroll to position [103, 0]
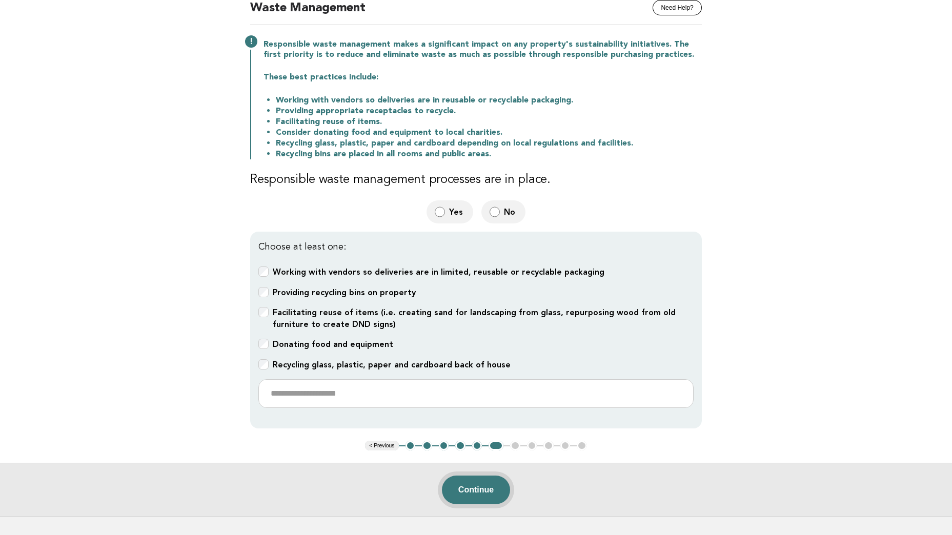
click at [489, 493] on button "Continue" at bounding box center [476, 490] width 68 height 29
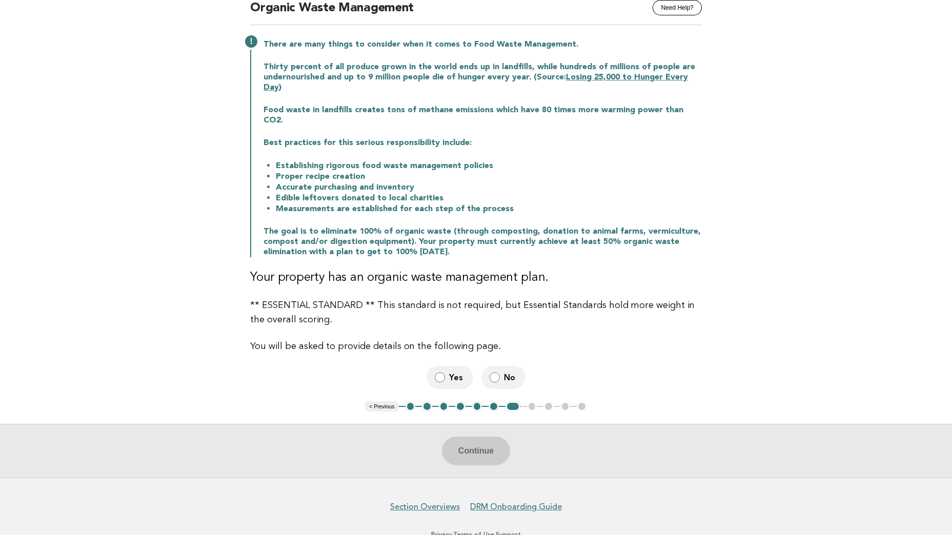
scroll to position [0, 0]
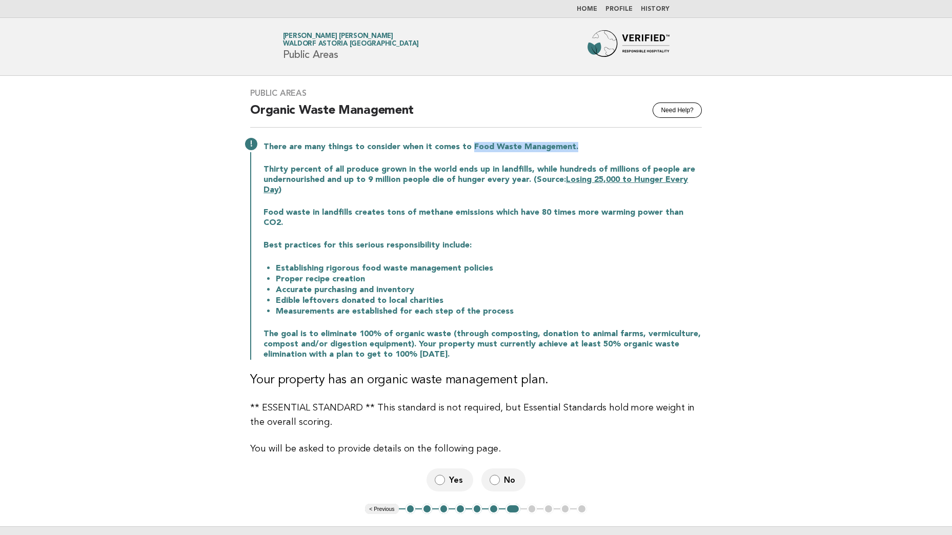
drag, startPoint x: 466, startPoint y: 145, endPoint x: 574, endPoint y: 150, distance: 108.3
click at [574, 150] on p "There are many things to consider when it comes to Food Waste Management." at bounding box center [483, 147] width 438 height 10
click at [781, 172] on main "Public Areas Need Help? Organic Waste Management There are many things to consi…" at bounding box center [476, 328] width 952 height 505
drag, startPoint x: 786, startPoint y: 228, endPoint x: 747, endPoint y: 227, distance: 39.0
click at [786, 228] on main "Public Areas Need Help? Organic Waste Management There are many things to consi…" at bounding box center [476, 328] width 952 height 505
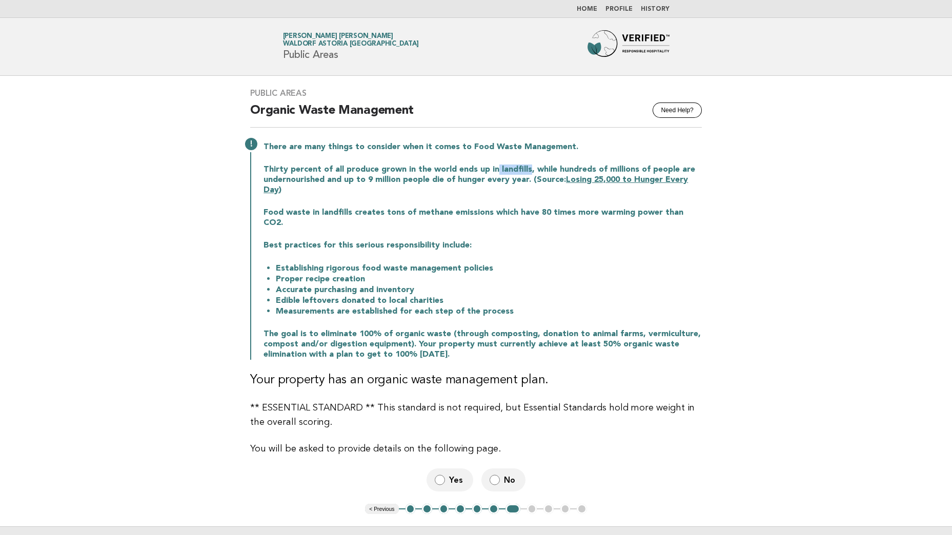
drag, startPoint x: 524, startPoint y: 170, endPoint x: 490, endPoint y: 170, distance: 33.8
click at [490, 170] on p "Thirty percent of all produce grown in the world ends up in landfills, while hu…" at bounding box center [483, 180] width 438 height 31
drag, startPoint x: 490, startPoint y: 170, endPoint x: 553, endPoint y: 167, distance: 62.6
click at [553, 167] on p "Thirty percent of all produce grown in the world ends up in landfills, while hu…" at bounding box center [483, 180] width 438 height 31
drag, startPoint x: 478, startPoint y: 179, endPoint x: 453, endPoint y: 178, distance: 25.6
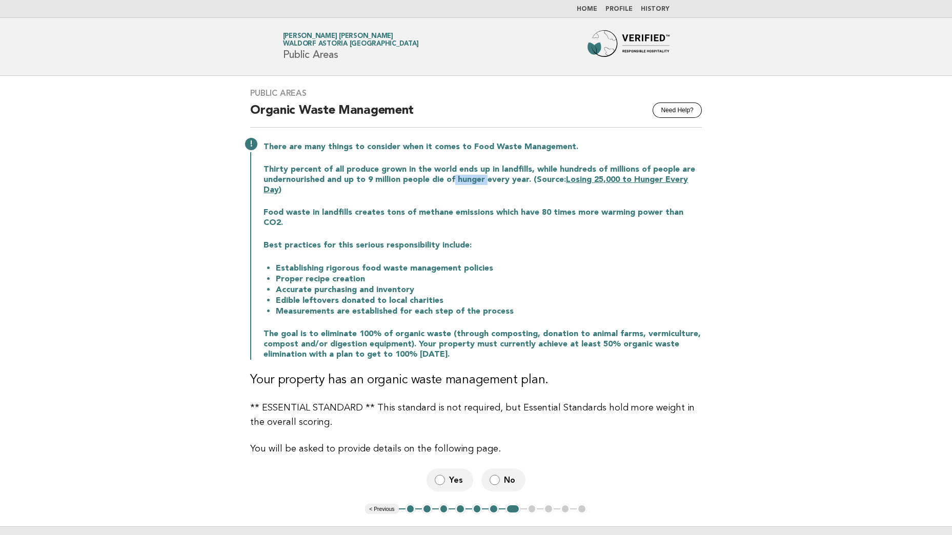
click at [453, 178] on p "Thirty percent of all produce grown in the world ends up in landfills, while hu…" at bounding box center [483, 180] width 438 height 31
click at [259, 212] on div "There are many things to consider when it comes to Food Waste Management. Thirt…" at bounding box center [476, 250] width 452 height 220
drag, startPoint x: 263, startPoint y: 214, endPoint x: 723, endPoint y: 216, distance: 460.4
click at [723, 216] on main "Public Areas Need Help? Organic Waste Management There are many things to consi…" at bounding box center [476, 328] width 952 height 505
drag, startPoint x: 723, startPoint y: 216, endPoint x: 716, endPoint y: 235, distance: 20.6
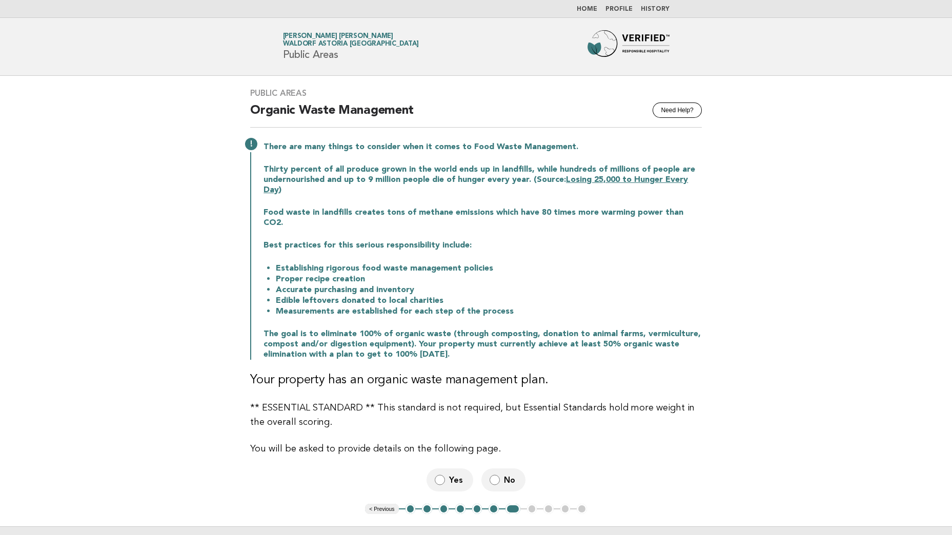
click at [716, 235] on main "Public Areas Need Help? Organic Waste Management There are many things to consi…" at bounding box center [476, 328] width 952 height 505
drag, startPoint x: 697, startPoint y: 212, endPoint x: 671, endPoint y: 211, distance: 26.2
click at [671, 211] on p "Food waste in landfills creates tons of methane emissions which have 80 times m…" at bounding box center [483, 218] width 438 height 21
drag, startPoint x: 400, startPoint y: 262, endPoint x: 359, endPoint y: 255, distance: 41.1
click at [359, 263] on li "Establishing rigorous food waste management policies" at bounding box center [489, 268] width 426 height 11
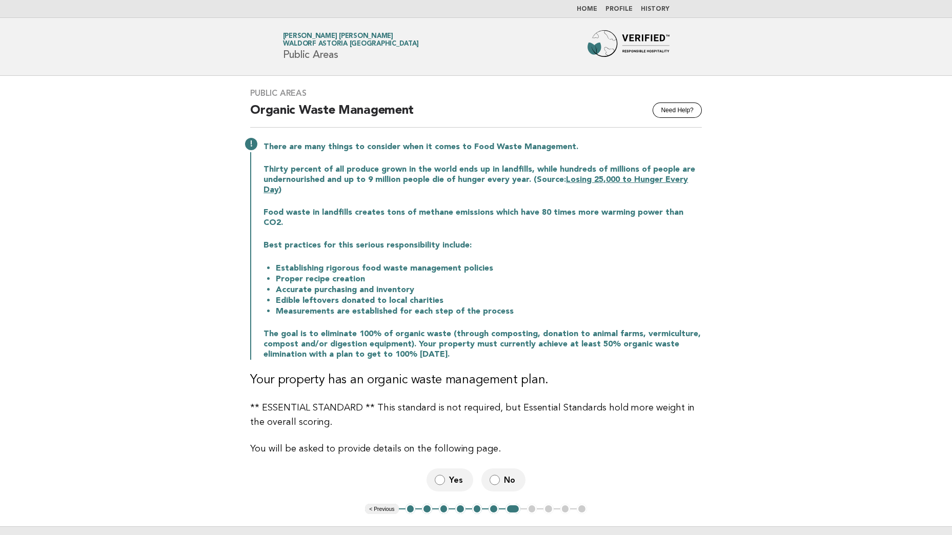
drag, startPoint x: 359, startPoint y: 255, endPoint x: 361, endPoint y: 269, distance: 14.0
click at [361, 274] on li "Proper recipe creation" at bounding box center [489, 279] width 426 height 11
drag, startPoint x: 367, startPoint y: 269, endPoint x: 279, endPoint y: 267, distance: 88.2
click at [279, 274] on li "Proper recipe creation" at bounding box center [489, 279] width 426 height 11
click at [276, 274] on li "Proper recipe creation" at bounding box center [489, 279] width 426 height 11
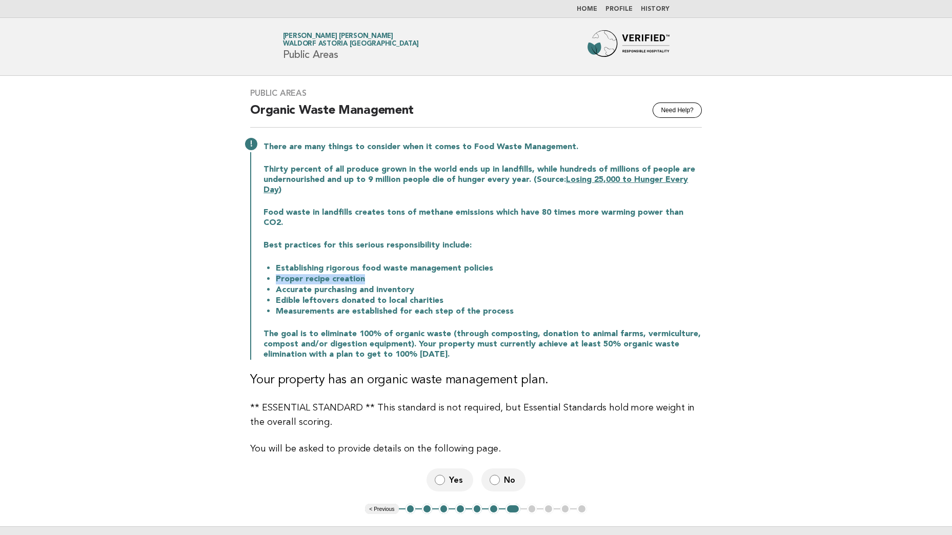
drag, startPoint x: 274, startPoint y: 269, endPoint x: 369, endPoint y: 269, distance: 94.9
click at [369, 274] on li "Proper recipe creation" at bounding box center [489, 279] width 426 height 11
drag, startPoint x: 326, startPoint y: 270, endPoint x: 304, endPoint y: 269, distance: 21.5
click at [304, 274] on li "Proper recipe creation" at bounding box center [489, 279] width 426 height 11
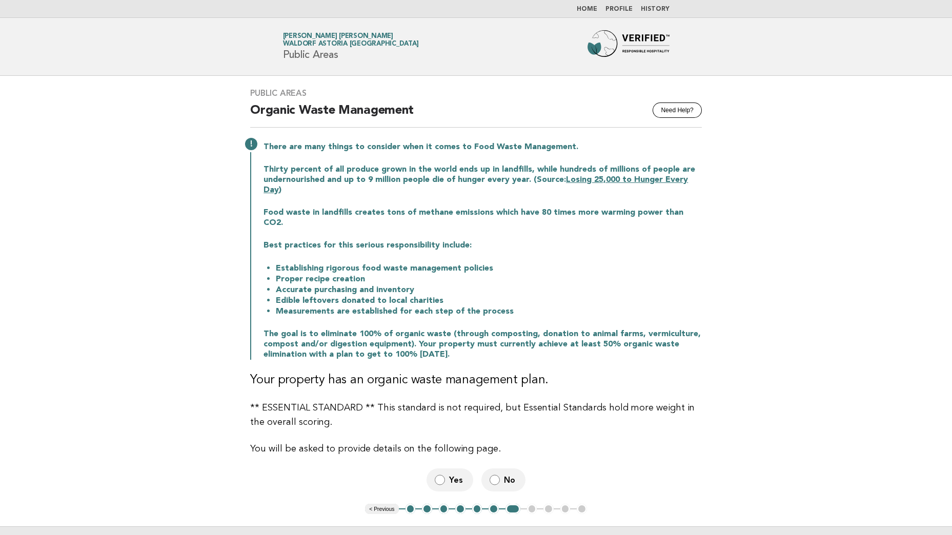
click at [414, 274] on li "Proper recipe creation" at bounding box center [489, 279] width 426 height 11
drag, startPoint x: 412, startPoint y: 281, endPoint x: 308, endPoint y: 287, distance: 104.2
click at [308, 287] on ul "Establishing rigorous food waste management policies Proper recipe creation Acc…" at bounding box center [483, 290] width 438 height 54
drag, startPoint x: 308, startPoint y: 287, endPoint x: 287, endPoint y: 299, distance: 24.4
click at [287, 306] on li "Measurements are established for each step of the process" at bounding box center [489, 311] width 426 height 11
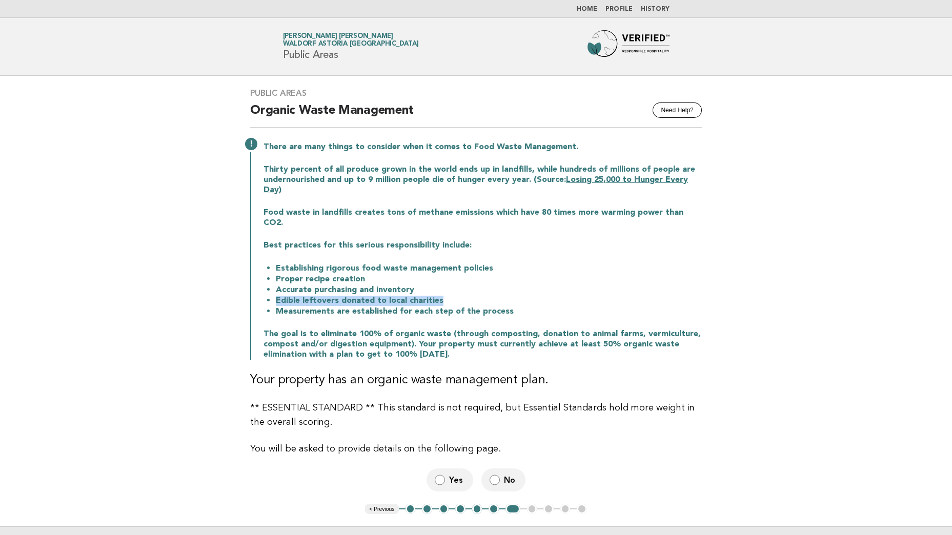
drag, startPoint x: 441, startPoint y: 290, endPoint x: 275, endPoint y: 289, distance: 165.6
click at [276, 295] on li "Edible leftovers donated to local charities" at bounding box center [489, 300] width 426 height 11
click at [778, 320] on main "Public Areas Need Help? Organic Waste Management There are many things to consi…" at bounding box center [476, 328] width 952 height 505
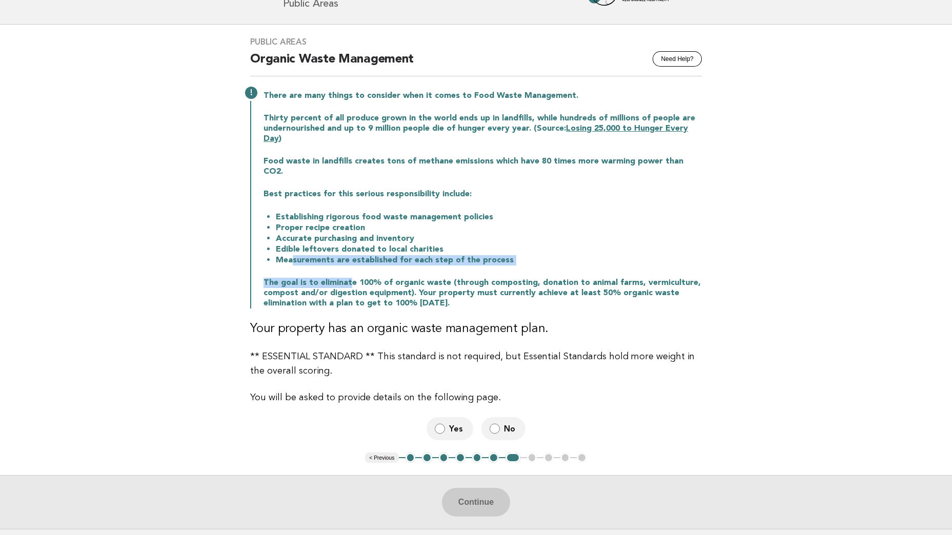
drag, startPoint x: 305, startPoint y: 257, endPoint x: 351, endPoint y: 257, distance: 46.1
click at [351, 257] on div "There are many things to consider when it comes to Food Waste Management. Thirt…" at bounding box center [476, 199] width 452 height 220
drag, startPoint x: 351, startPoint y: 257, endPoint x: 412, endPoint y: 257, distance: 61.0
click at [412, 257] on div "There are many things to consider when it comes to Food Waste Management. Thirt…" at bounding box center [476, 199] width 452 height 220
drag, startPoint x: 295, startPoint y: 252, endPoint x: 339, endPoint y: 253, distance: 43.6
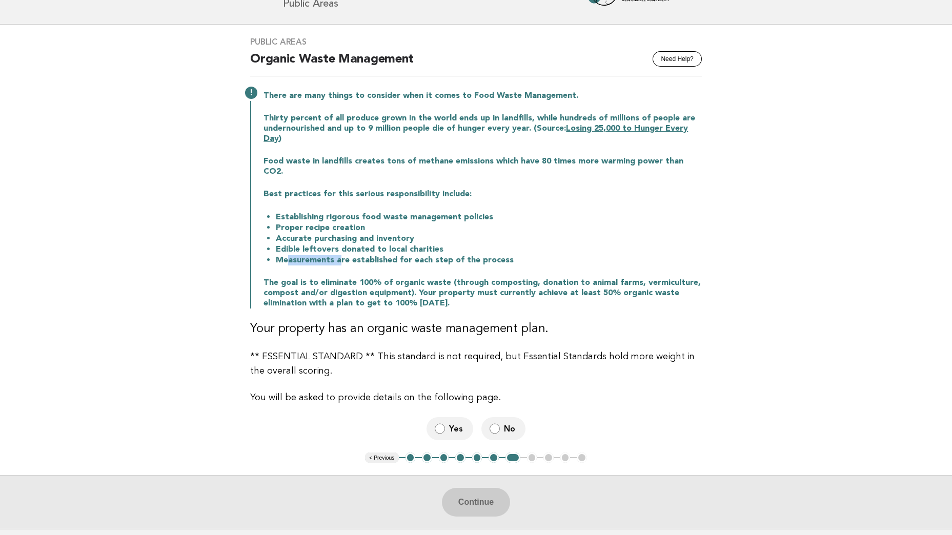
click at [339, 255] on li "Measurements are established for each step of the process" at bounding box center [489, 260] width 426 height 11
click at [503, 255] on li "Measurements are established for each step of the process" at bounding box center [489, 260] width 426 height 11
drag, startPoint x: 526, startPoint y: 272, endPoint x: 448, endPoint y: 274, distance: 78.0
click at [448, 278] on p "The goal is to eliminate 100% of organic waste (through composting, donation to…" at bounding box center [483, 293] width 438 height 31
drag, startPoint x: 448, startPoint y: 274, endPoint x: 626, endPoint y: 274, distance: 177.9
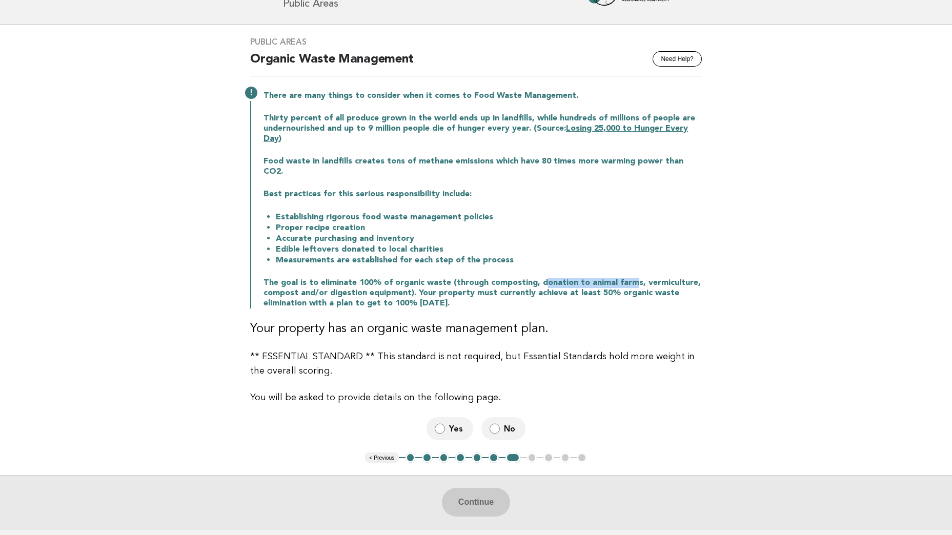
click at [626, 278] on p "The goal is to eliminate 100% of organic waste (through composting, donation to…" at bounding box center [483, 293] width 438 height 31
click at [630, 278] on p "The goal is to eliminate 100% of organic waste (through composting, donation to…" at bounding box center [483, 293] width 438 height 31
drag, startPoint x: 628, startPoint y: 271, endPoint x: 531, endPoint y: 272, distance: 96.9
click at [531, 278] on p "The goal is to eliminate 100% of organic waste (through composting, donation to…" at bounding box center [483, 293] width 438 height 31
drag, startPoint x: 531, startPoint y: 272, endPoint x: 569, endPoint y: 268, distance: 37.6
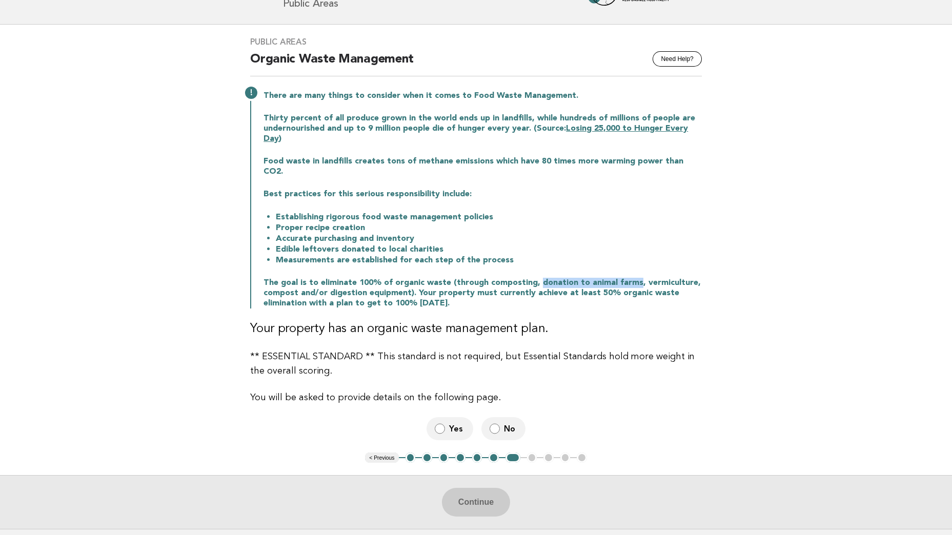
click at [569, 278] on p "The goal is to eliminate 100% of organic waste (through composting, donation to…" at bounding box center [483, 293] width 438 height 31
drag, startPoint x: 629, startPoint y: 274, endPoint x: 532, endPoint y: 270, distance: 97.5
click at [532, 278] on p "The goal is to eliminate 100% of organic waste (through composting, donation to…" at bounding box center [483, 293] width 438 height 31
drag, startPoint x: 532, startPoint y: 270, endPoint x: 668, endPoint y: 295, distance: 138.2
click at [669, 297] on p "The goal is to eliminate 100% of organic waste (through composting, donation to…" at bounding box center [483, 293] width 438 height 31
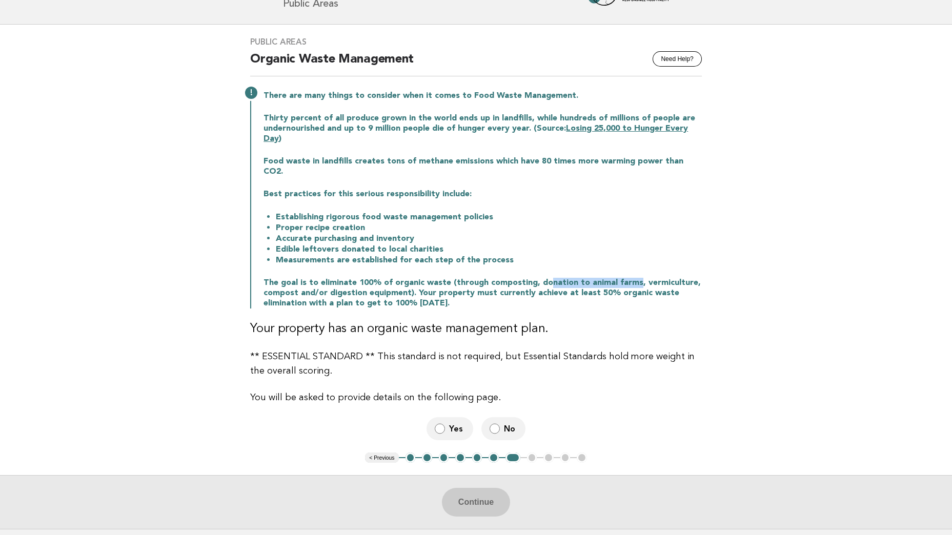
drag, startPoint x: 627, startPoint y: 271, endPoint x: 544, endPoint y: 269, distance: 83.1
click at [544, 278] on p "The goal is to eliminate 100% of organic waste (through composting, donation to…" at bounding box center [483, 293] width 438 height 31
click at [567, 265] on div "There are many things to consider when it comes to Food Waste Management. Thirt…" at bounding box center [476, 199] width 452 height 220
drag, startPoint x: 541, startPoint y: 271, endPoint x: 590, endPoint y: 271, distance: 49.2
click at [590, 278] on p "The goal is to eliminate 100% of organic waste (through composting, donation to…" at bounding box center [483, 293] width 438 height 31
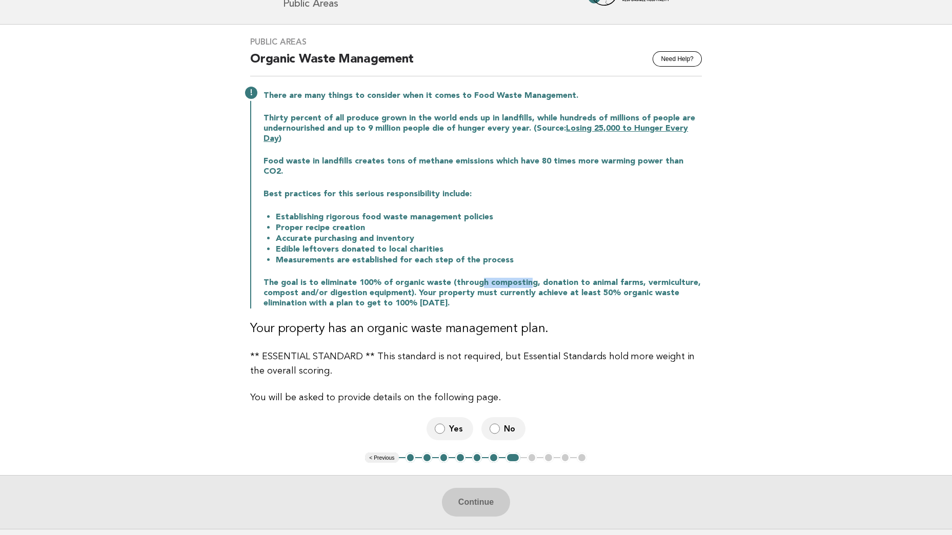
drag, startPoint x: 524, startPoint y: 272, endPoint x: 475, endPoint y: 269, distance: 48.3
click at [475, 278] on p "The goal is to eliminate 100% of organic waste (through composting, donation to…" at bounding box center [483, 293] width 438 height 31
drag, startPoint x: 475, startPoint y: 269, endPoint x: 526, endPoint y: 269, distance: 50.3
click at [526, 278] on p "The goal is to eliminate 100% of organic waste (through composting, donation to…" at bounding box center [483, 293] width 438 height 31
drag, startPoint x: 527, startPoint y: 270, endPoint x: 482, endPoint y: 271, distance: 45.1
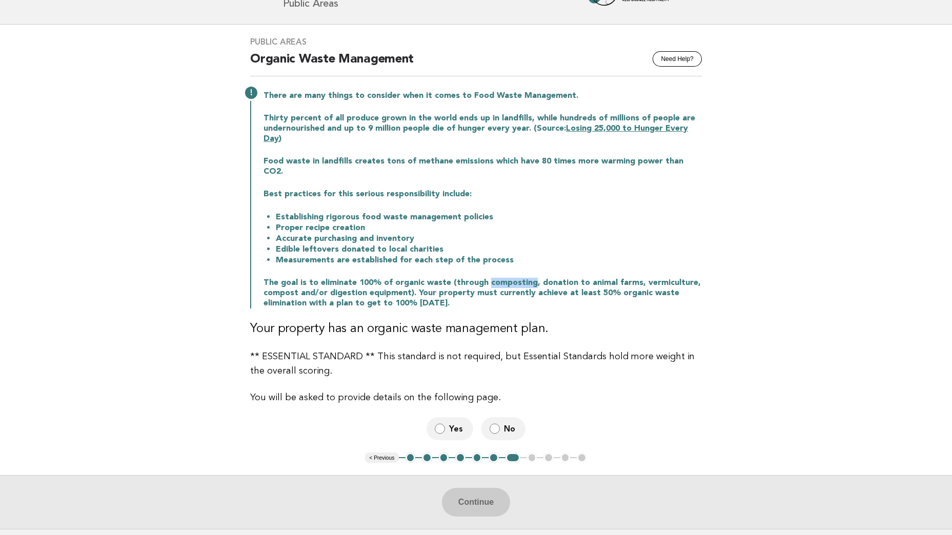
click at [482, 278] on p "The goal is to eliminate 100% of organic waste (through composting, donation to…" at bounding box center [483, 293] width 438 height 31
drag, startPoint x: 482, startPoint y: 271, endPoint x: 537, endPoint y: 276, distance: 55.1
click at [537, 278] on p "The goal is to eliminate 100% of organic waste (through composting, donation to…" at bounding box center [483, 293] width 438 height 31
drag, startPoint x: 526, startPoint y: 272, endPoint x: 482, endPoint y: 274, distance: 43.6
click at [482, 278] on p "The goal is to eliminate 100% of organic waste (through composting, donation to…" at bounding box center [483, 293] width 438 height 31
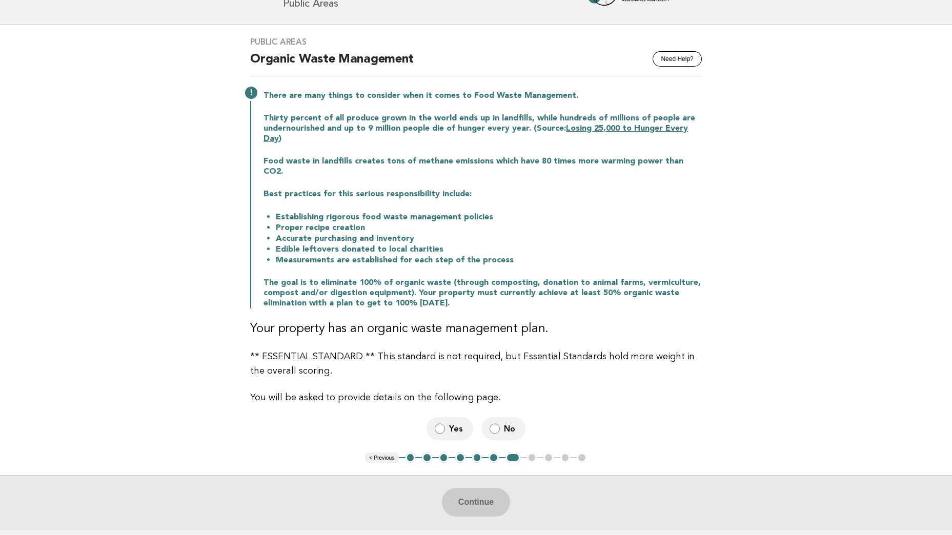
drag, startPoint x: 482, startPoint y: 274, endPoint x: 608, endPoint y: 293, distance: 127.5
click at [608, 293] on p "The goal is to eliminate 100% of organic waste (through composting, donation to…" at bounding box center [483, 293] width 438 height 31
drag, startPoint x: 595, startPoint y: 275, endPoint x: 628, endPoint y: 276, distance: 32.3
click at [628, 278] on p "The goal is to eliminate 100% of organic waste (through composting, donation to…" at bounding box center [483, 293] width 438 height 31
drag, startPoint x: 628, startPoint y: 276, endPoint x: 640, endPoint y: 276, distance: 12.3
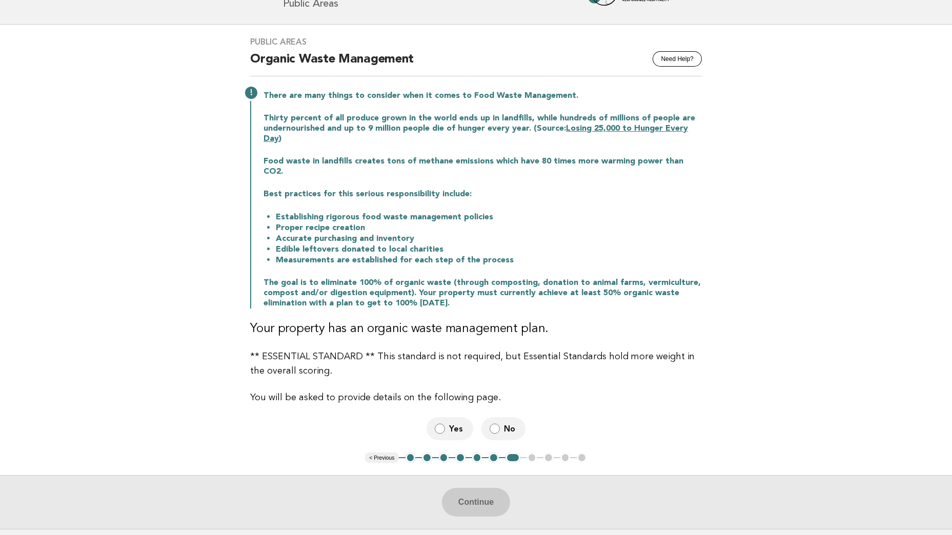
click at [641, 278] on p "The goal is to eliminate 100% of organic waste (through composting, donation to…" at bounding box center [483, 293] width 438 height 31
drag, startPoint x: 633, startPoint y: 272, endPoint x: 669, endPoint y: 268, distance: 36.7
click at [669, 278] on p "The goal is to eliminate 100% of organic waste (through composting, donation to…" at bounding box center [483, 293] width 438 height 31
click at [678, 265] on div "There are many things to consider when it comes to Food Waste Management. Thirt…" at bounding box center [476, 199] width 452 height 220
click at [667, 278] on p "The goal is to eliminate 100% of organic waste (through composting, donation to…" at bounding box center [483, 293] width 438 height 31
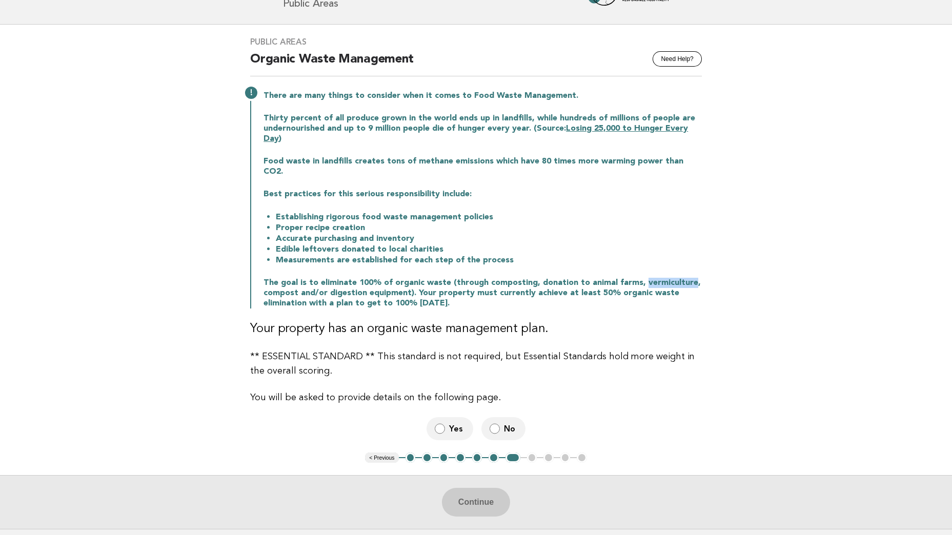
drag, startPoint x: 643, startPoint y: 276, endPoint x: 682, endPoint y: 276, distance: 39.0
click at [682, 278] on p "The goal is to eliminate 100% of organic waste (through composting, donation to…" at bounding box center [483, 293] width 438 height 31
click at [268, 283] on p "The goal is to eliminate 100% of organic waste (through composting, donation to…" at bounding box center [483, 293] width 438 height 31
drag, startPoint x: 262, startPoint y: 282, endPoint x: 396, endPoint y: 285, distance: 134.9
click at [396, 285] on p "The goal is to eliminate 100% of organic waste (through composting, donation to…" at bounding box center [483, 293] width 438 height 31
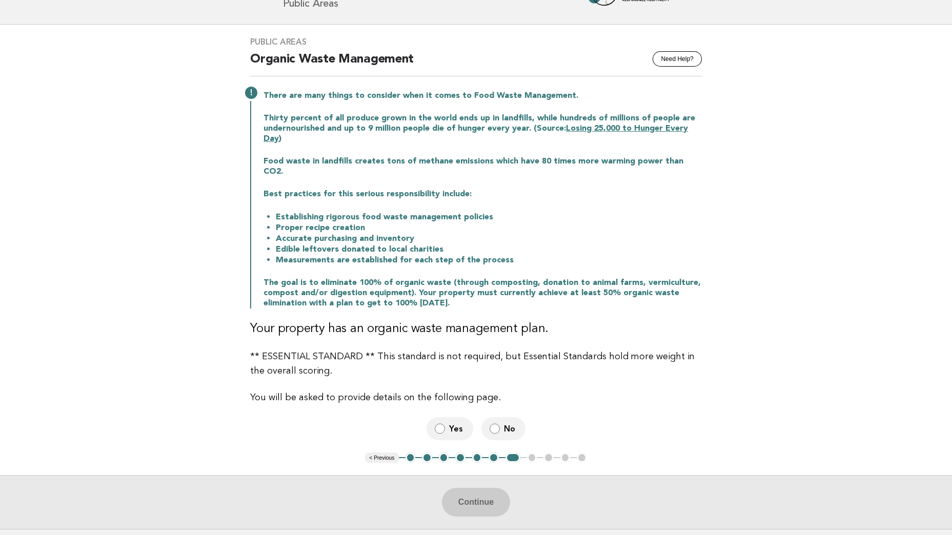
drag, startPoint x: 396, startPoint y: 285, endPoint x: 406, endPoint y: 285, distance: 9.8
click at [406, 285] on p "The goal is to eliminate 100% of organic waste (through composting, donation to…" at bounding box center [483, 293] width 438 height 31
drag, startPoint x: 406, startPoint y: 285, endPoint x: 301, endPoint y: 285, distance: 105.1
click at [301, 285] on p "The goal is to eliminate 100% of organic waste (through composting, donation to…" at bounding box center [483, 293] width 438 height 31
click at [498, 292] on p "The goal is to eliminate 100% of organic waste (through composting, donation to…" at bounding box center [483, 293] width 438 height 31
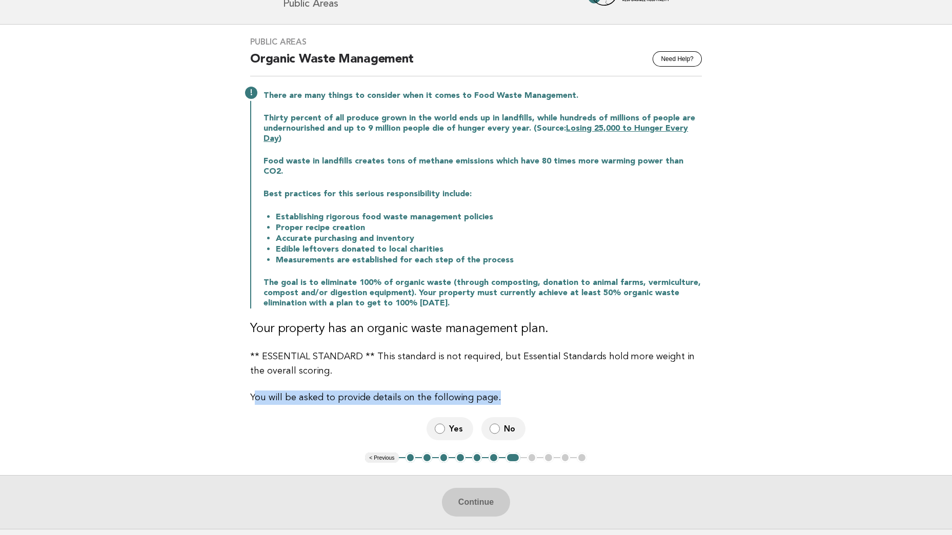
drag, startPoint x: 253, startPoint y: 391, endPoint x: 495, endPoint y: 384, distance: 242.1
click at [495, 391] on p "You will be asked to provide details on the following page." at bounding box center [476, 398] width 452 height 14
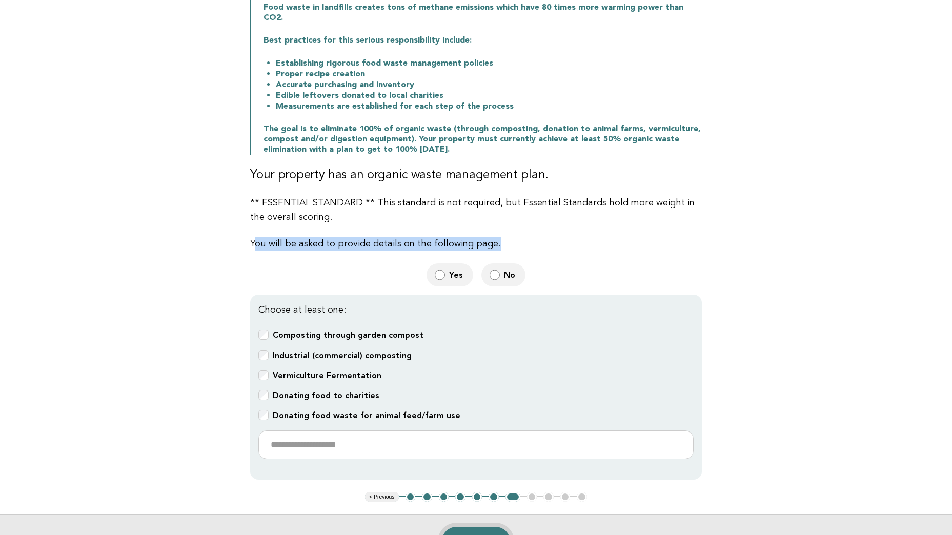
scroll to position [308, 0]
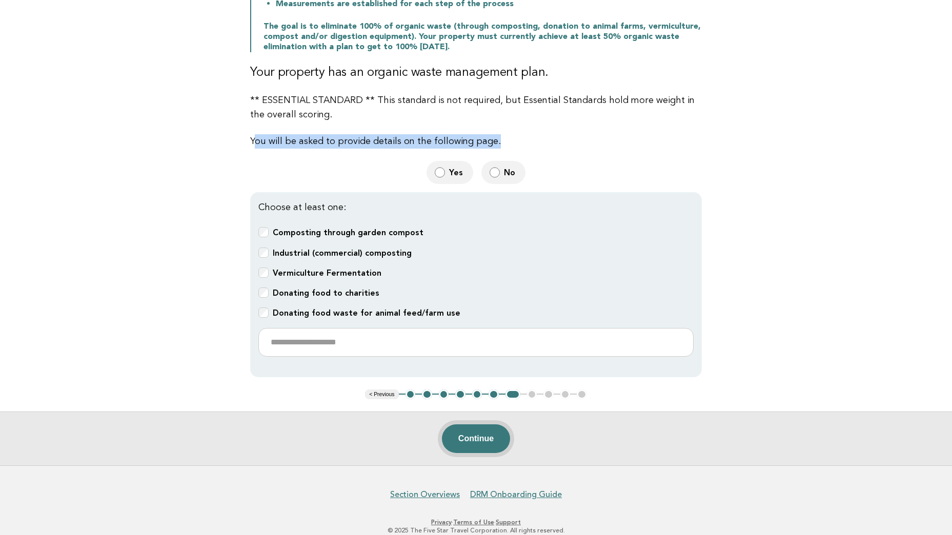
click at [484, 428] on button "Continue" at bounding box center [476, 439] width 68 height 29
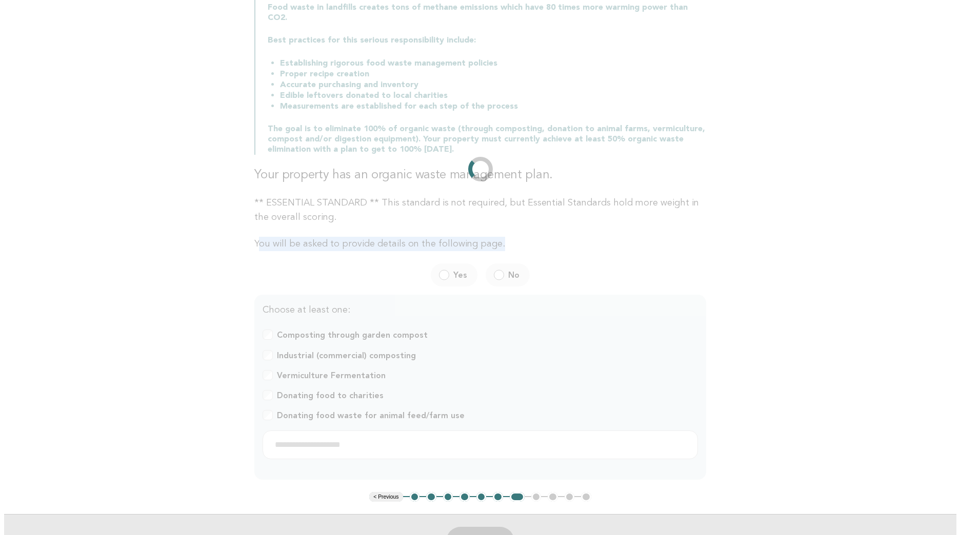
scroll to position [0, 0]
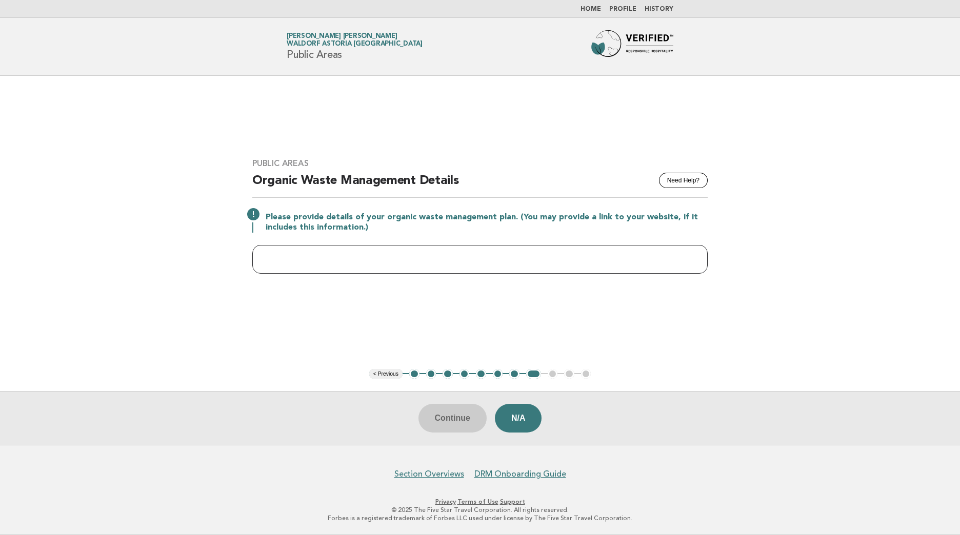
click at [380, 259] on input "text" at bounding box center [479, 259] width 455 height 29
drag, startPoint x: 163, startPoint y: 320, endPoint x: 163, endPoint y: 312, distance: 7.7
click at [163, 312] on main "Public Areas Need Help? Organic Waste Management Details Please provide details…" at bounding box center [480, 260] width 960 height 369
click at [381, 268] on input "text" at bounding box center [479, 259] width 455 height 29
click at [427, 266] on input "text" at bounding box center [479, 259] width 455 height 29
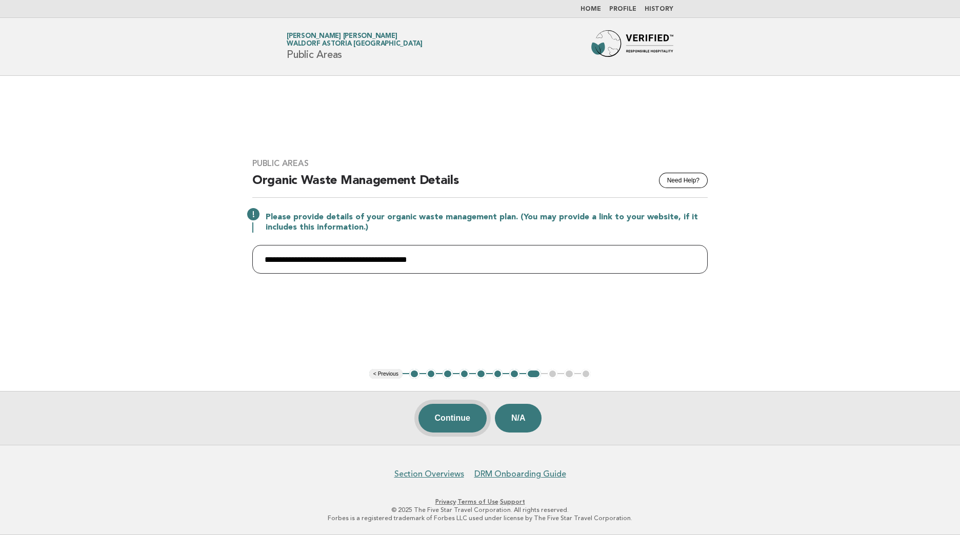
type input "**********"
click at [461, 420] on button "Continue" at bounding box center [452, 418] width 68 height 29
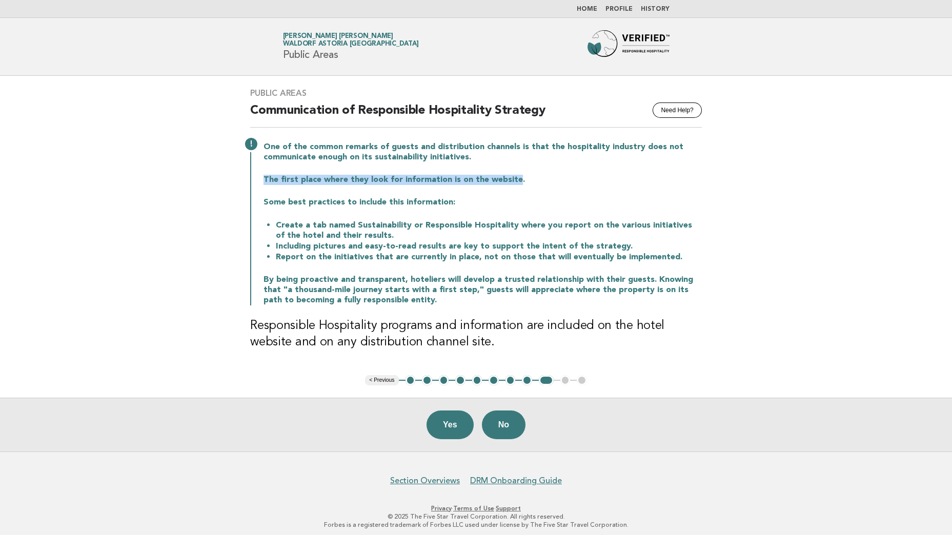
drag, startPoint x: 513, startPoint y: 180, endPoint x: 264, endPoint y: 181, distance: 249.2
click at [264, 181] on p "The first place where they look for information is on the website." at bounding box center [483, 180] width 438 height 10
drag, startPoint x: 264, startPoint y: 181, endPoint x: 268, endPoint y: 211, distance: 30.0
click at [268, 211] on div "One of the common remarks of guests and distribution channels is that the hospi…" at bounding box center [476, 223] width 452 height 166
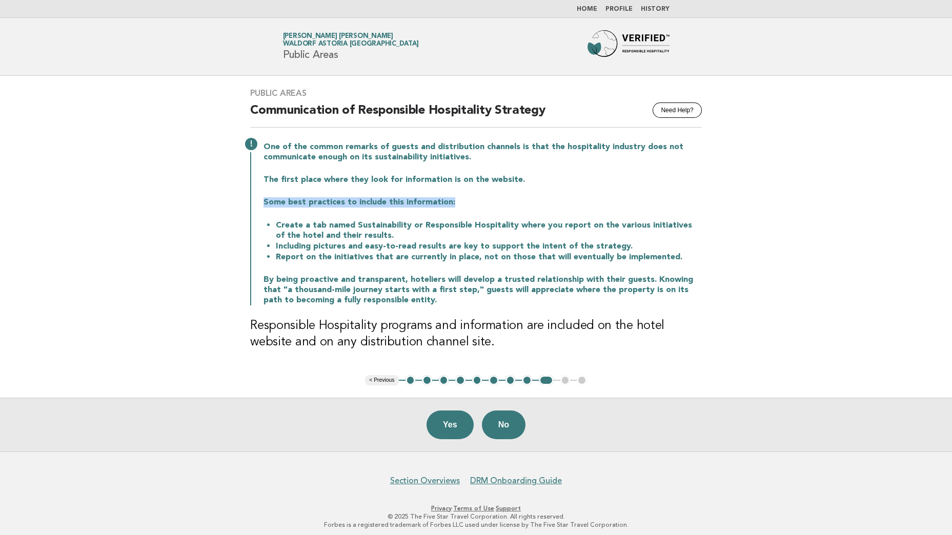
drag, startPoint x: 262, startPoint y: 207, endPoint x: 448, endPoint y: 203, distance: 185.6
click at [448, 203] on p "Some best practices to include this information:" at bounding box center [483, 202] width 438 height 10
drag, startPoint x: 448, startPoint y: 203, endPoint x: 457, endPoint y: 206, distance: 9.6
click at [457, 206] on p "Some best practices to include this information:" at bounding box center [483, 202] width 438 height 10
drag, startPoint x: 376, startPoint y: 224, endPoint x: 408, endPoint y: 225, distance: 31.3
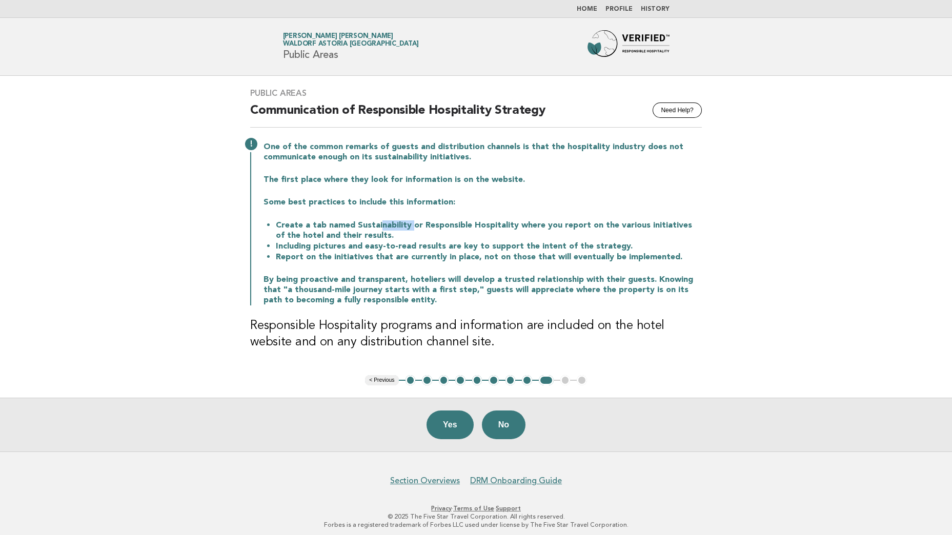
click at [408, 225] on li "Create a tab named Sustainability or Responsible Hospitality where you report o…" at bounding box center [489, 230] width 426 height 21
click at [403, 226] on li "Create a tab named Sustainability or Responsible Hospitality where you report o…" at bounding box center [489, 230] width 426 height 21
drag, startPoint x: 353, startPoint y: 222, endPoint x: 511, endPoint y: 222, distance: 157.9
click at [511, 222] on li "Create a tab named Sustainability or Responsible Hospitality where you report o…" at bounding box center [489, 230] width 426 height 21
click at [512, 226] on li "Create a tab named Sustainability or Responsible Hospitality where you report o…" at bounding box center [489, 230] width 426 height 21
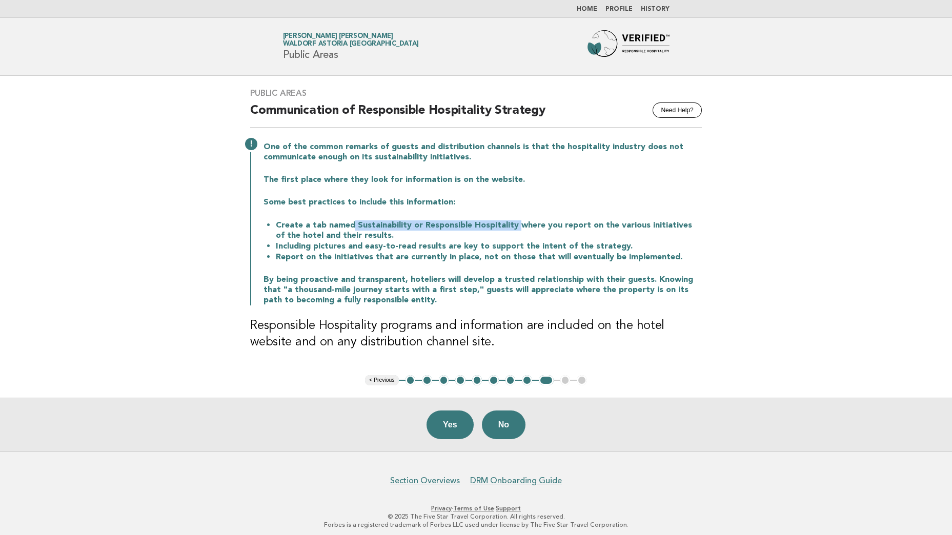
drag, startPoint x: 512, startPoint y: 228, endPoint x: 350, endPoint y: 225, distance: 162.0
click at [350, 225] on li "Create a tab named Sustainability or Responsible Hospitality where you report o…" at bounding box center [489, 230] width 426 height 21
drag, startPoint x: 350, startPoint y: 225, endPoint x: 434, endPoint y: 244, distance: 86.1
click at [434, 244] on li "Including pictures and easy-to-read results are key to support the intent of th…" at bounding box center [489, 246] width 426 height 11
drag, startPoint x: 629, startPoint y: 248, endPoint x: 564, endPoint y: 251, distance: 65.2
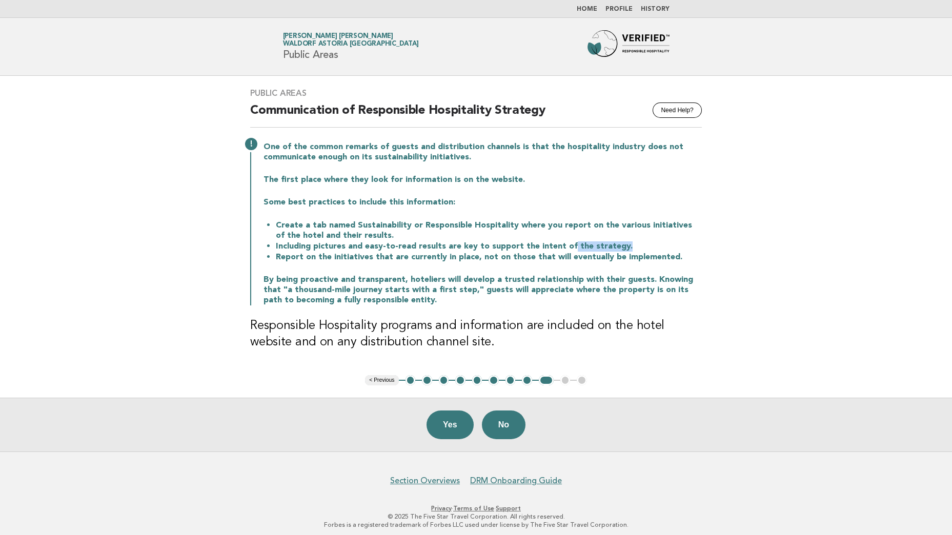
click at [564, 251] on li "Including pictures and easy-to-read results are key to support the intent of th…" at bounding box center [489, 246] width 426 height 11
drag, startPoint x: 564, startPoint y: 251, endPoint x: 350, endPoint y: 276, distance: 215.2
click at [350, 276] on p "By being proactive and transparent, hoteliers will develop a trusted relationsh…" at bounding box center [483, 290] width 438 height 31
drag, startPoint x: 278, startPoint y: 260, endPoint x: 413, endPoint y: 263, distance: 135.4
click at [413, 263] on div "One of the common remarks of guests and distribution channels is that the hospi…" at bounding box center [476, 223] width 452 height 166
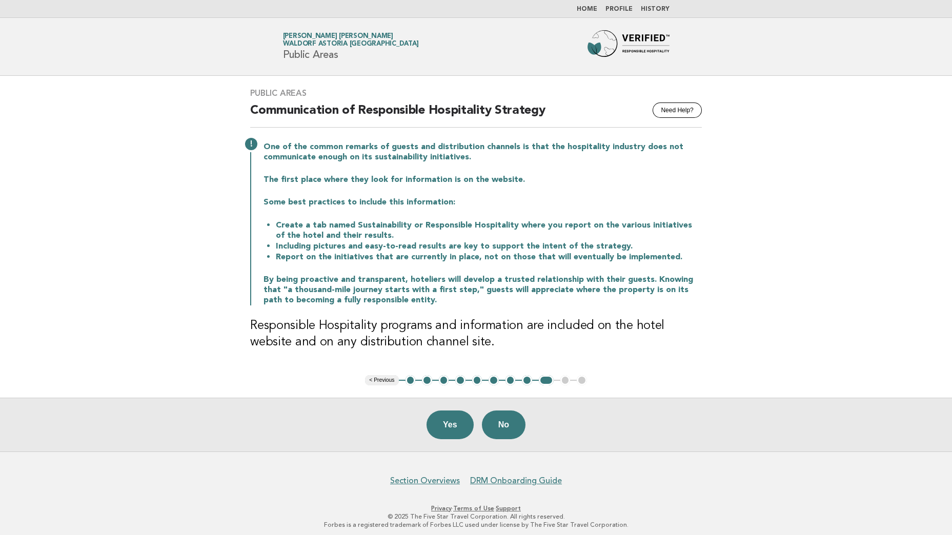
drag, startPoint x: 413, startPoint y: 263, endPoint x: 462, endPoint y: 268, distance: 49.0
click at [462, 268] on div "One of the common remarks of guests and distribution channels is that the hospi…" at bounding box center [476, 223] width 452 height 166
drag, startPoint x: 471, startPoint y: 262, endPoint x: 482, endPoint y: 260, distance: 11.9
click at [482, 260] on li "Report on the initiatives that are currently in place, not on those that will e…" at bounding box center [489, 257] width 426 height 11
drag, startPoint x: 482, startPoint y: 260, endPoint x: 488, endPoint y: 292, distance: 32.7
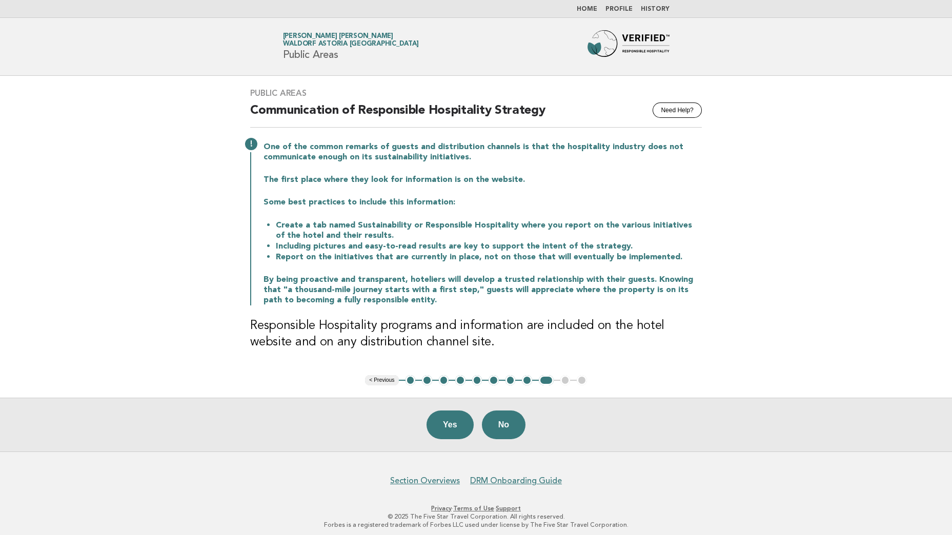
click at [488, 292] on p "By being proactive and transparent, hoteliers will develop a trusted relationsh…" at bounding box center [483, 290] width 438 height 31
drag, startPoint x: 284, startPoint y: 283, endPoint x: 332, endPoint y: 283, distance: 48.7
click at [332, 283] on p "By being proactive and transparent, hoteliers will develop a trusted relationsh…" at bounding box center [483, 290] width 438 height 31
drag, startPoint x: 332, startPoint y: 283, endPoint x: 432, endPoint y: 306, distance: 102.0
click at [432, 306] on div "Public Areas Need Help? Communication of Responsible Hospitality Strategy One o…" at bounding box center [476, 225] width 476 height 299
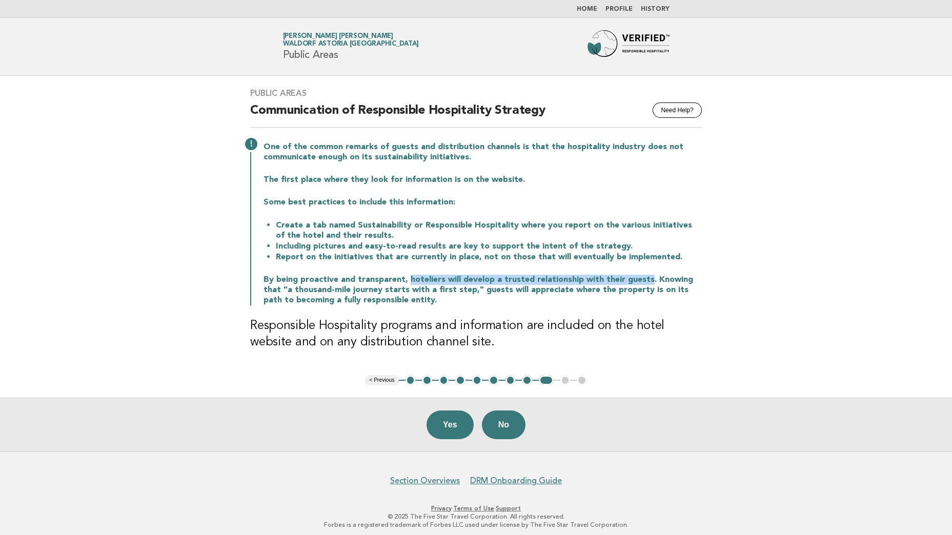
drag, startPoint x: 641, startPoint y: 280, endPoint x: 405, endPoint y: 283, distance: 236.4
click at [405, 283] on p "By being proactive and transparent, hoteliers will develop a trusted relationsh…" at bounding box center [483, 290] width 438 height 31
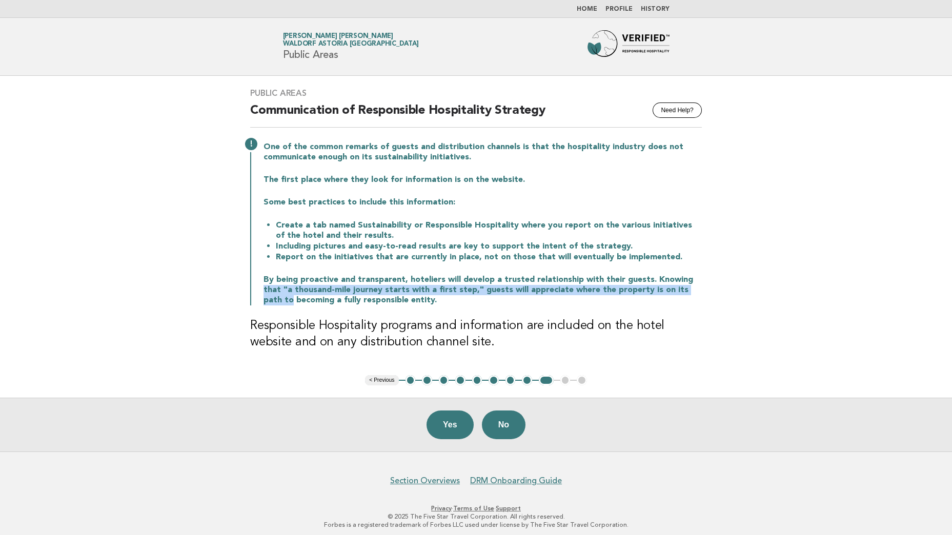
drag, startPoint x: 680, startPoint y: 284, endPoint x: 691, endPoint y: 287, distance: 10.6
click at [691, 287] on p "By being proactive and transparent, hoteliers will develop a trusted relationsh…" at bounding box center [483, 290] width 438 height 31
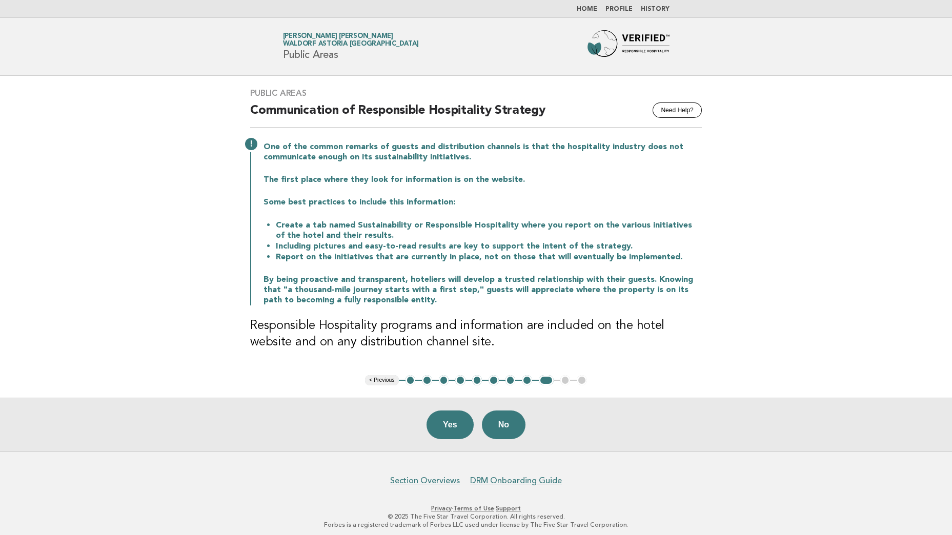
click at [403, 303] on p "By being proactive and transparent, hoteliers will develop a trusted relationsh…" at bounding box center [483, 290] width 438 height 31
drag, startPoint x: 457, startPoint y: 292, endPoint x: 452, endPoint y: 296, distance: 5.8
click at [452, 296] on p "By being proactive and transparent, hoteliers will develop a trusted relationsh…" at bounding box center [483, 290] width 438 height 31
drag, startPoint x: 452, startPoint y: 296, endPoint x: 441, endPoint y: 300, distance: 11.7
click at [441, 300] on p "By being proactive and transparent, hoteliers will develop a trusted relationsh…" at bounding box center [483, 290] width 438 height 31
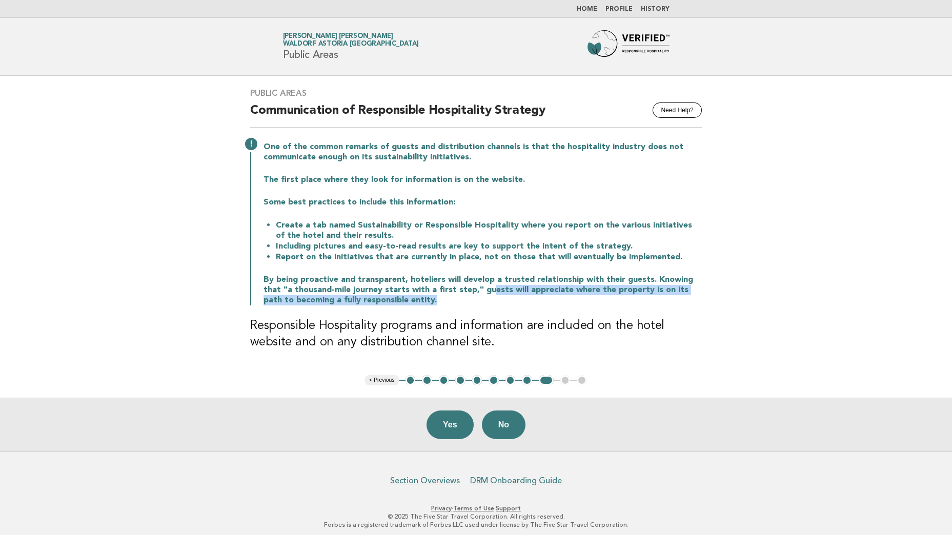
drag, startPoint x: 469, startPoint y: 293, endPoint x: 690, endPoint y: 296, distance: 220.5
click at [690, 296] on p "By being proactive and transparent, hoteliers will develop a trusted relationsh…" at bounding box center [483, 290] width 438 height 31
click at [394, 308] on div "Public Areas Need Help? Communication of Responsible Hospitality Strategy One o…" at bounding box center [476, 225] width 476 height 299
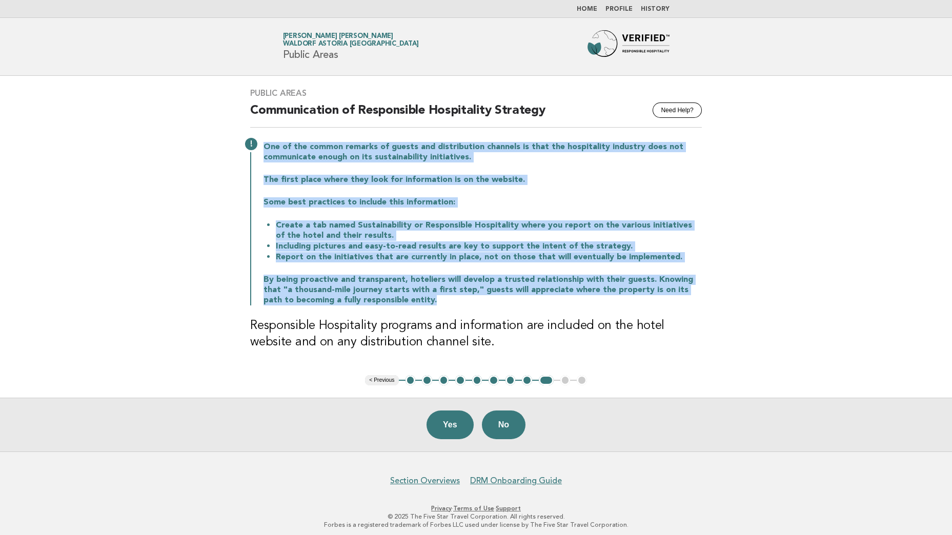
drag, startPoint x: 403, startPoint y: 299, endPoint x: 260, endPoint y: 140, distance: 213.2
click at [260, 140] on div "One of the common remarks of guests and distribution channels is that the hospi…" at bounding box center [476, 223] width 452 height 166
click at [848, 257] on main "Public Areas Need Help? Communication of Responsible Hospitality Strategy One o…" at bounding box center [476, 264] width 952 height 376
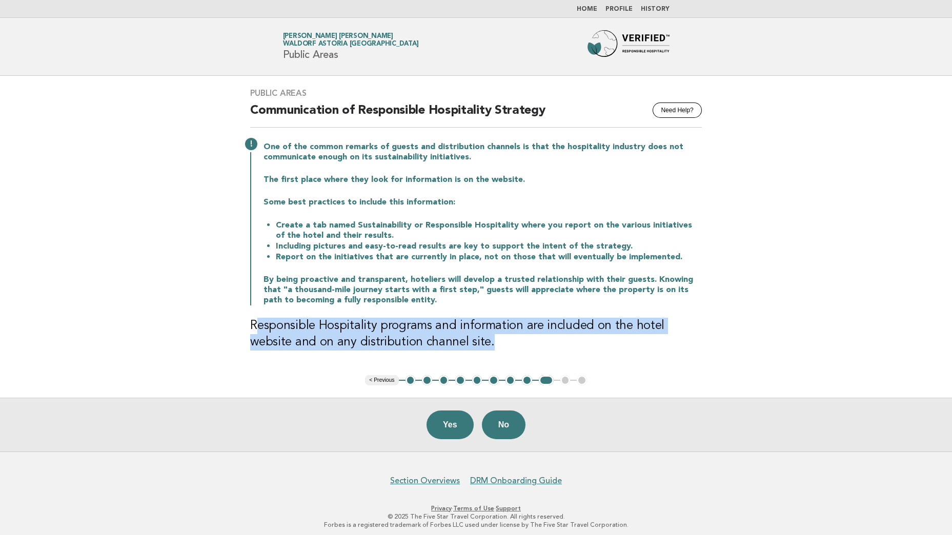
drag, startPoint x: 253, startPoint y: 327, endPoint x: 477, endPoint y: 341, distance: 224.0
click at [477, 341] on h3 "Responsible Hospitality programs and information are included on the hotel webs…" at bounding box center [476, 334] width 452 height 33
drag, startPoint x: 477, startPoint y: 341, endPoint x: 555, endPoint y: 347, distance: 78.7
click at [555, 347] on h3 "Responsible Hospitality programs and information are included on the hotel webs…" at bounding box center [476, 334] width 452 height 33
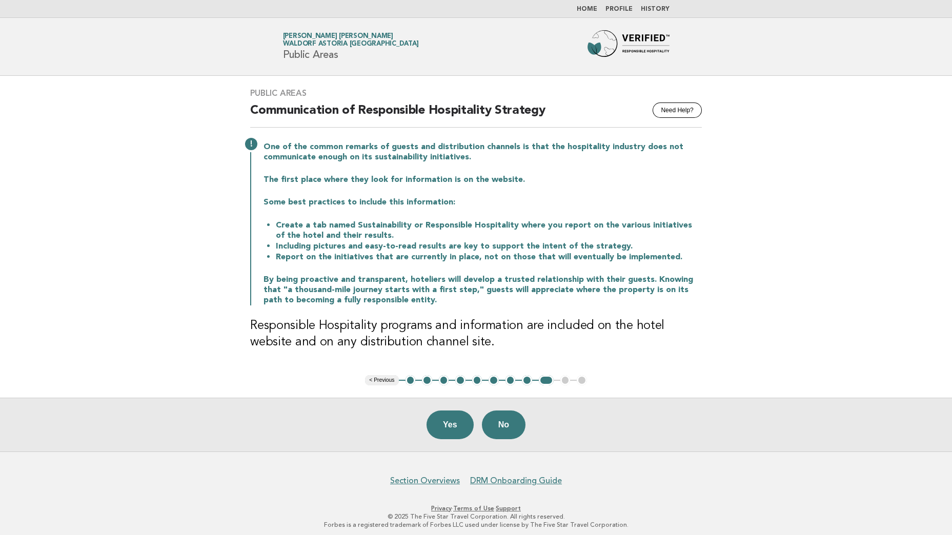
click at [726, 349] on main "Public Areas Need Help? Communication of Responsible Hospitality Strategy One o…" at bounding box center [476, 264] width 952 height 376
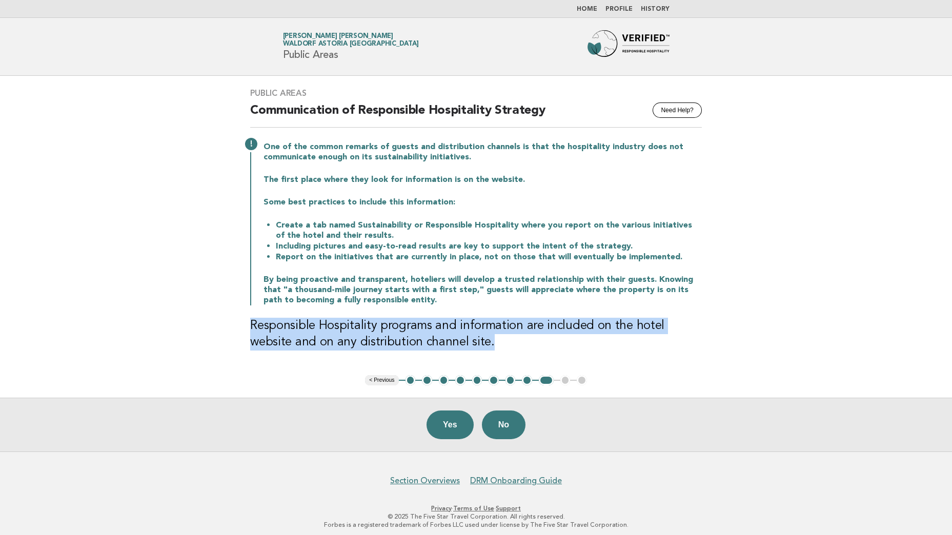
drag, startPoint x: 450, startPoint y: 344, endPoint x: 216, endPoint y: 319, distance: 235.1
click at [216, 319] on main "Public Areas Need Help? Communication of Responsible Hospitality Strategy One o…" at bounding box center [476, 264] width 952 height 376
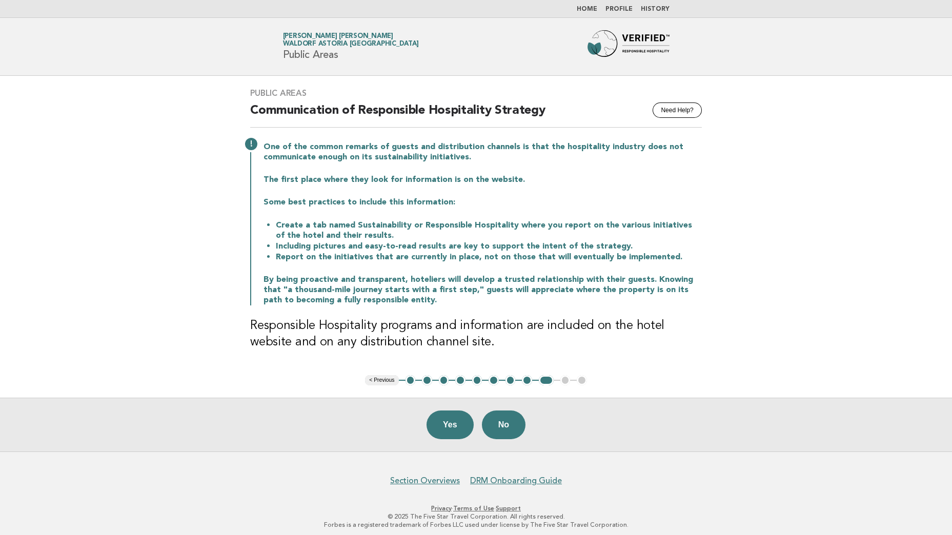
click at [813, 279] on main "Public Areas Need Help? Communication of Responsible Hospitality Strategy One o…" at bounding box center [476, 264] width 952 height 376
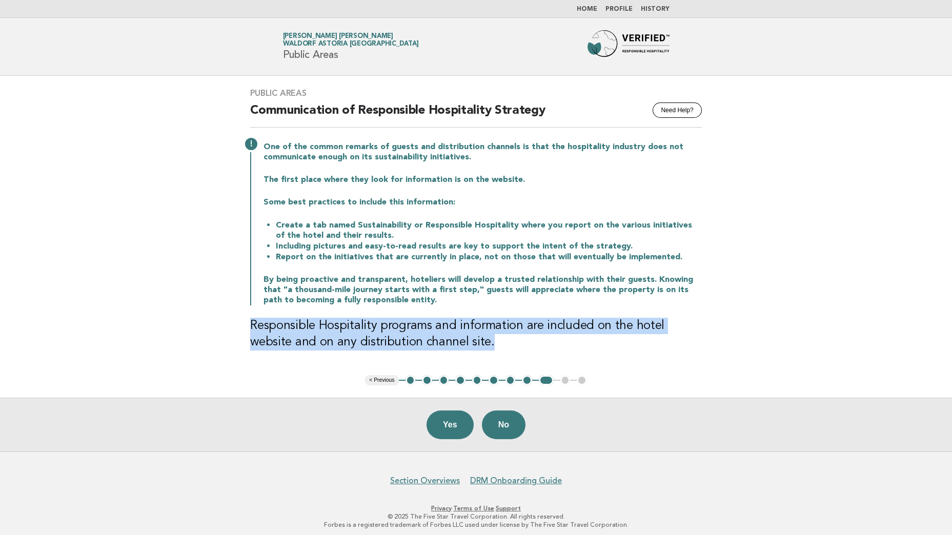
drag, startPoint x: 473, startPoint y: 344, endPoint x: 249, endPoint y: 320, distance: 224.7
click at [250, 320] on h3 "Responsible Hospitality programs and information are included on the hotel webs…" at bounding box center [476, 334] width 452 height 33
drag, startPoint x: 249, startPoint y: 320, endPoint x: 236, endPoint y: 344, distance: 26.8
click at [238, 344] on div "Public Areas Need Help? Communication of Responsible Hospitality Strategy One o…" at bounding box center [476, 225] width 476 height 299
drag, startPoint x: 247, startPoint y: 323, endPoint x: 465, endPoint y: 343, distance: 219.3
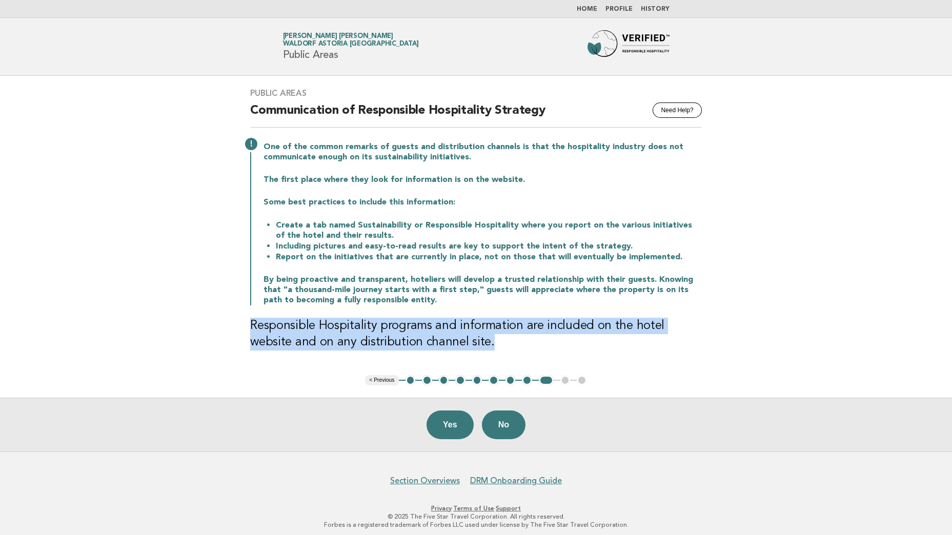
click at [465, 343] on div "Public Areas Need Help? Communication of Responsible Hospitality Strategy One o…" at bounding box center [476, 225] width 476 height 299
drag, startPoint x: 465, startPoint y: 343, endPoint x: 470, endPoint y: 349, distance: 8.1
click at [470, 349] on h3 "Responsible Hospitality programs and information are included on the hotel webs…" at bounding box center [476, 334] width 452 height 33
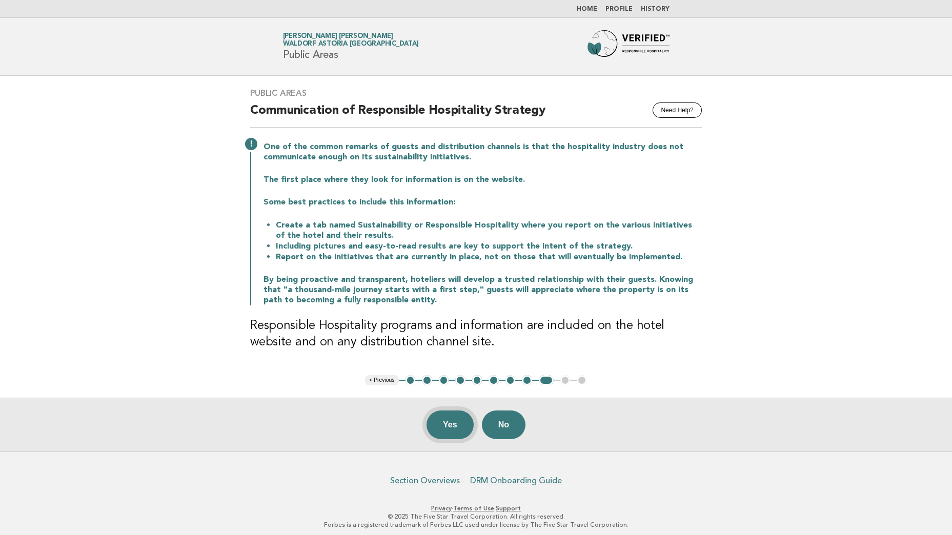
click at [451, 434] on button "Yes" at bounding box center [450, 425] width 47 height 29
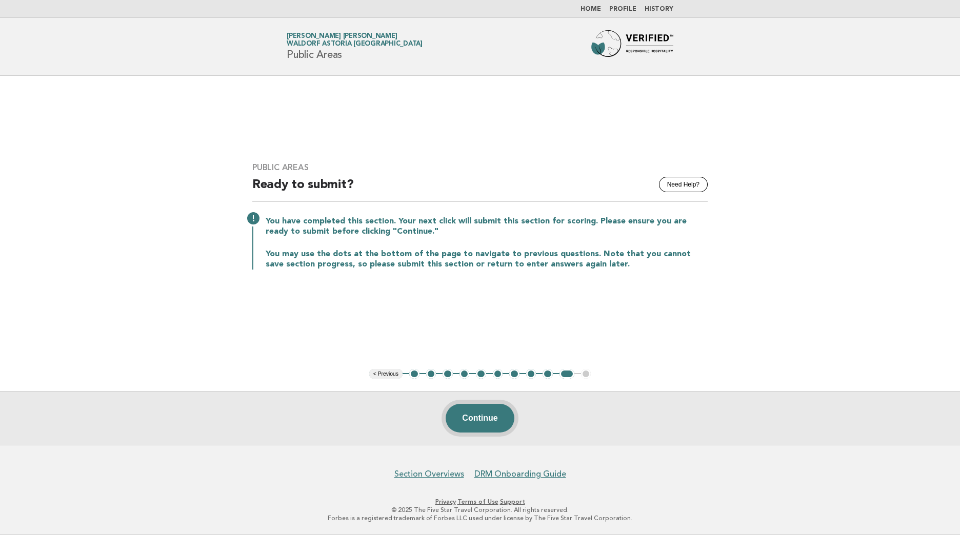
click at [485, 420] on button "Continue" at bounding box center [480, 418] width 68 height 29
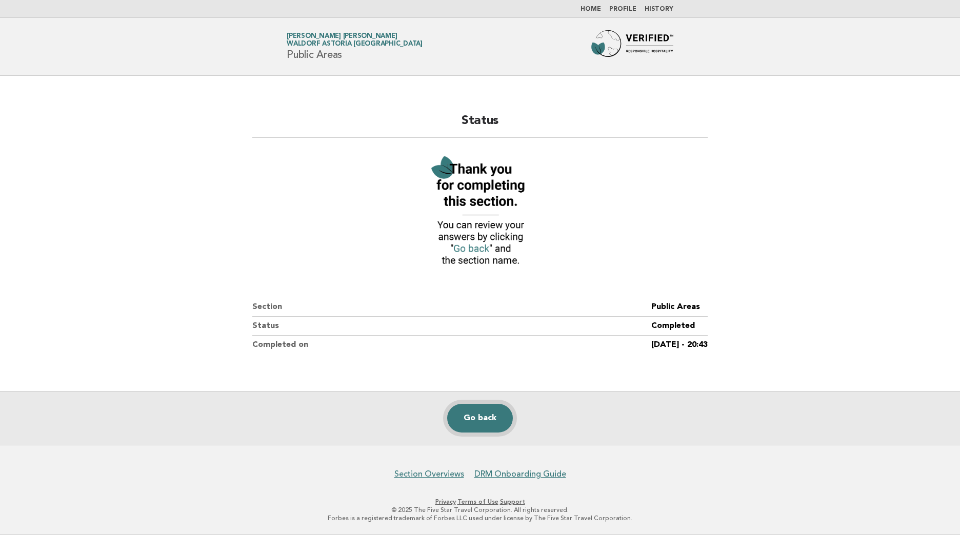
click at [485, 427] on link "Go back" at bounding box center [480, 418] width 66 height 29
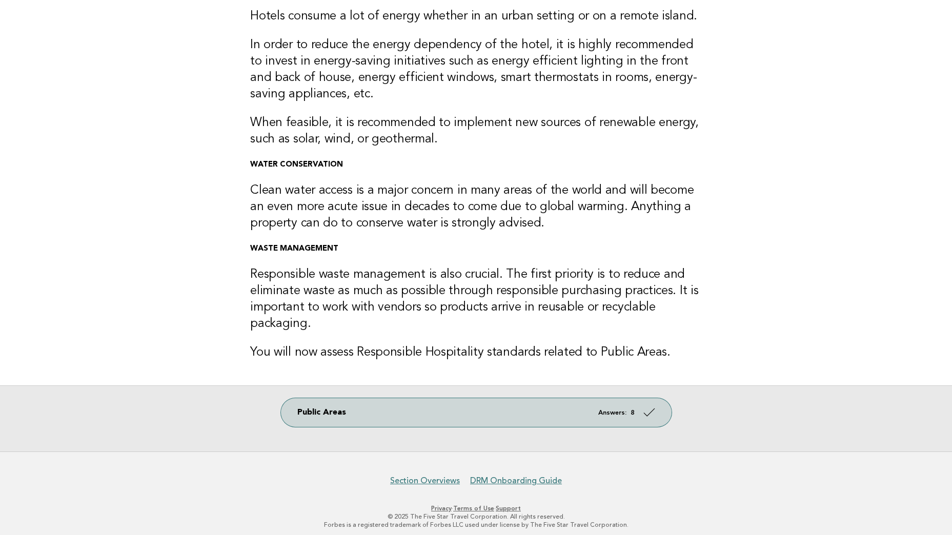
scroll to position [109, 0]
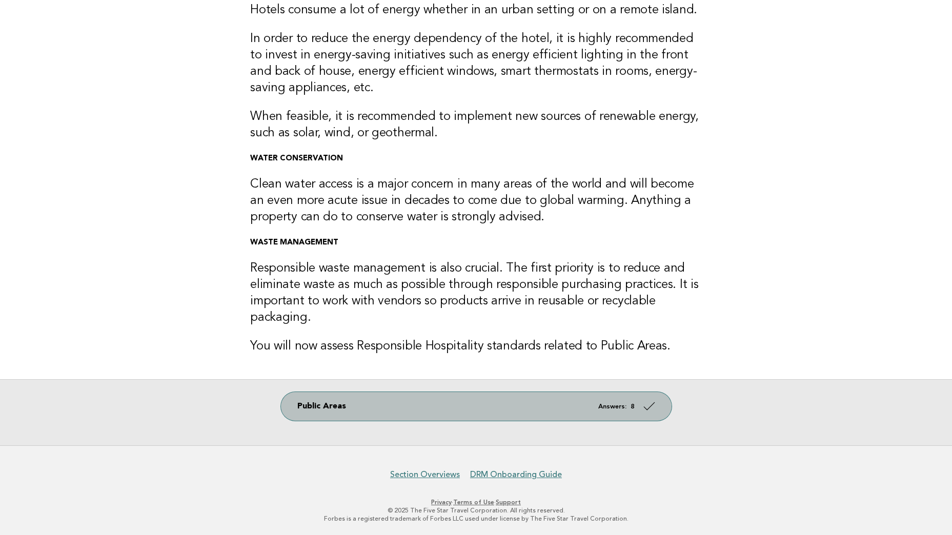
click at [353, 412] on link "Public Areas Answers: 8" at bounding box center [476, 406] width 391 height 29
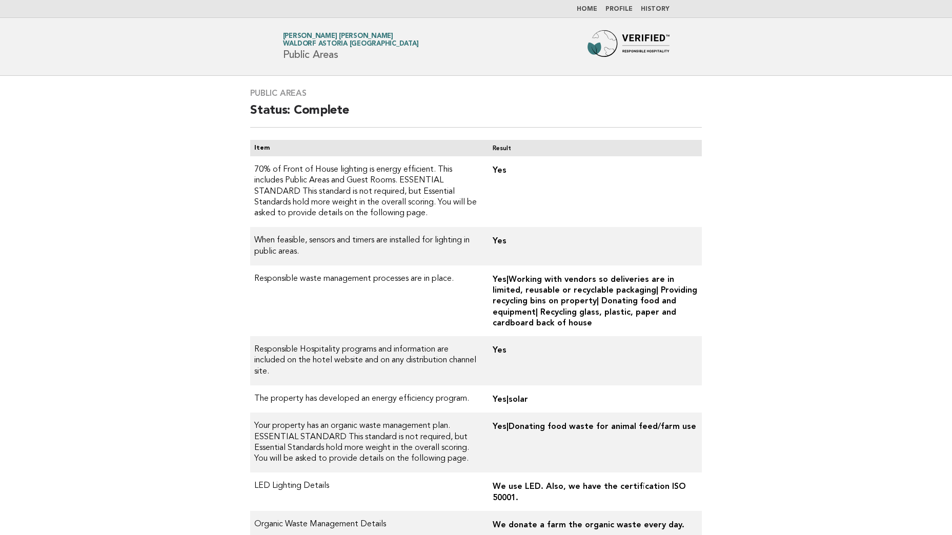
scroll to position [179, 0]
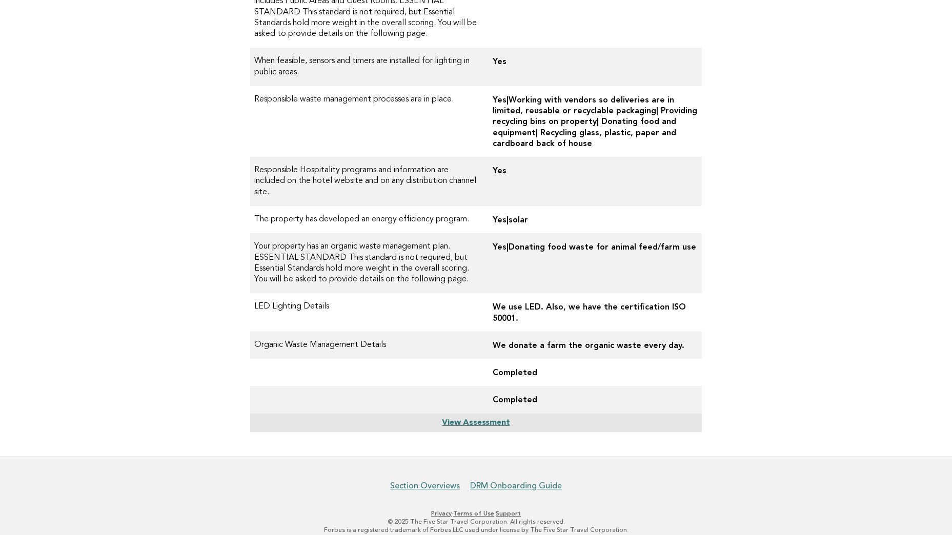
click at [475, 419] on link "View Assessment" at bounding box center [476, 423] width 68 height 8
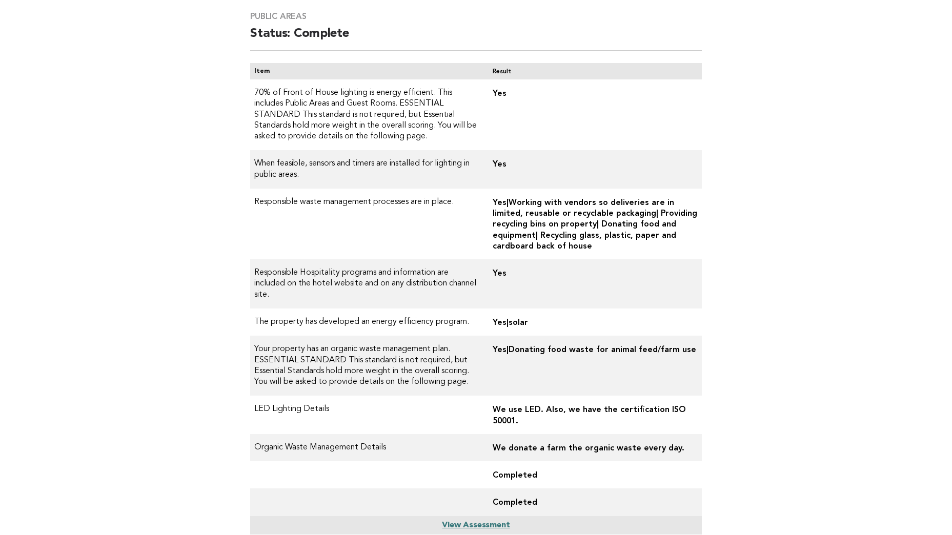
scroll to position [128, 0]
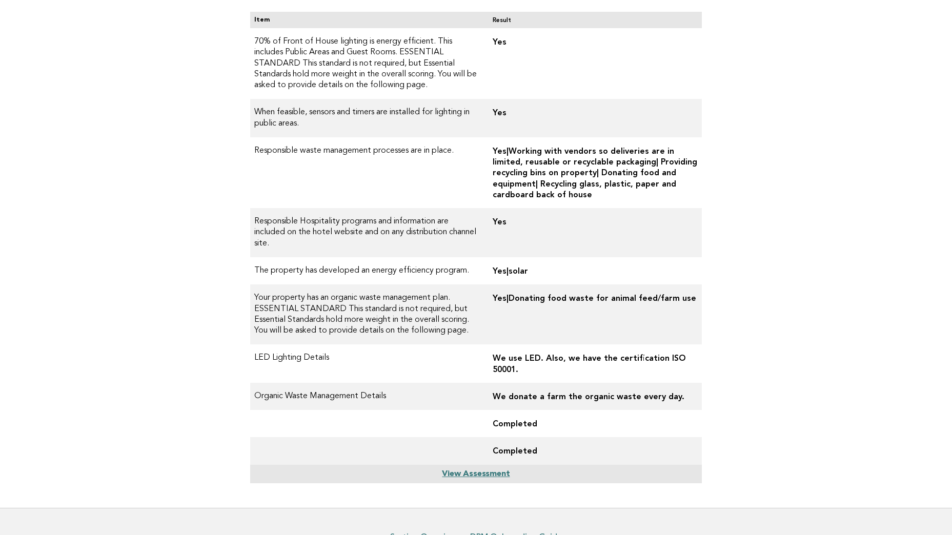
click at [475, 470] on link "View Assessment" at bounding box center [476, 474] width 68 height 8
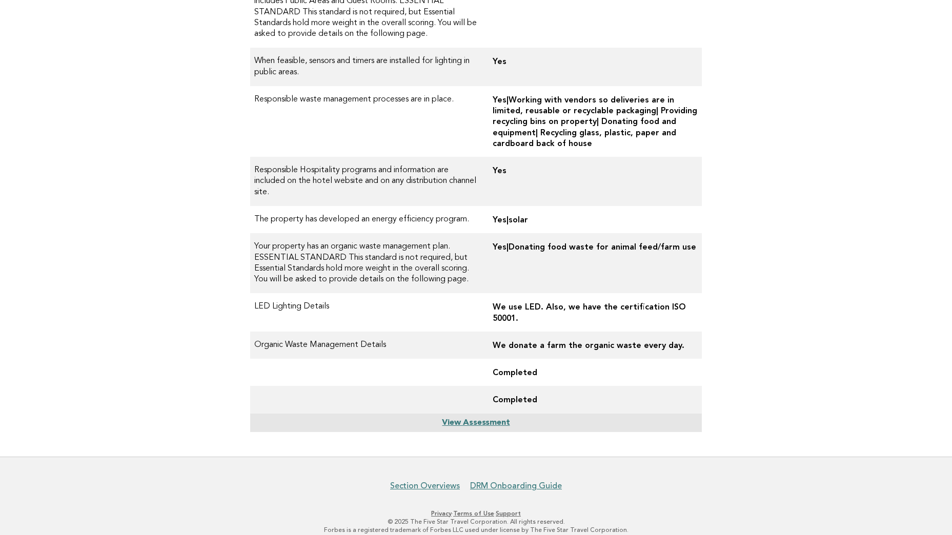
scroll to position [0, 0]
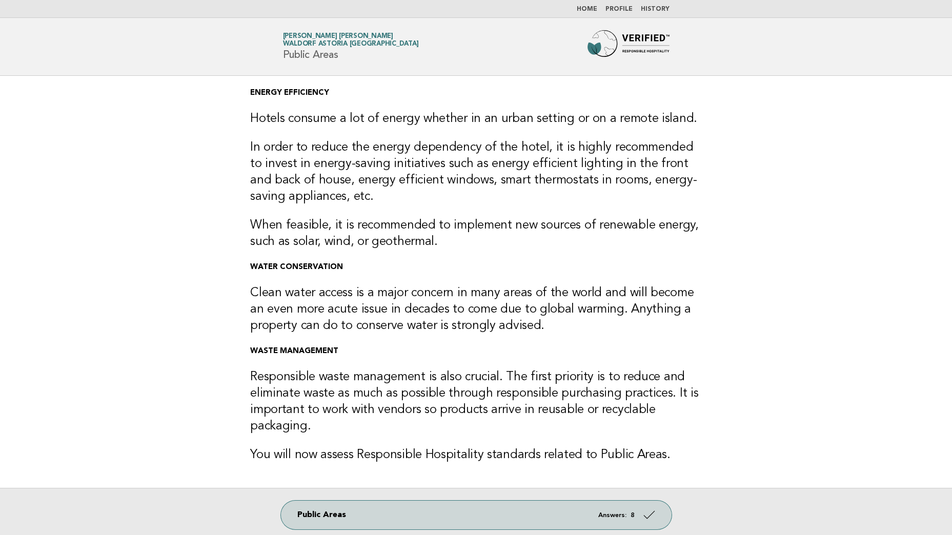
click at [633, 47] on img at bounding box center [629, 46] width 82 height 33
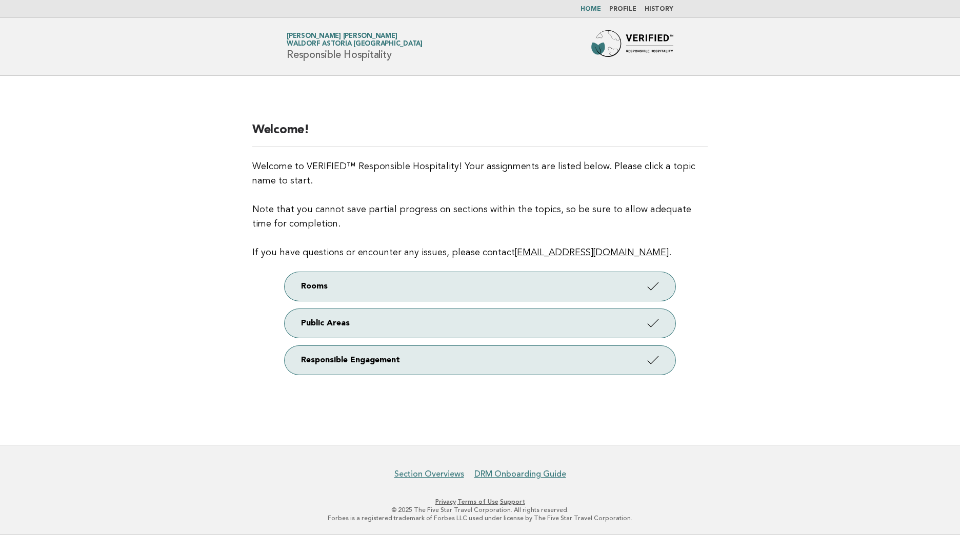
click at [631, 12] on link "Profile" at bounding box center [622, 9] width 27 height 6
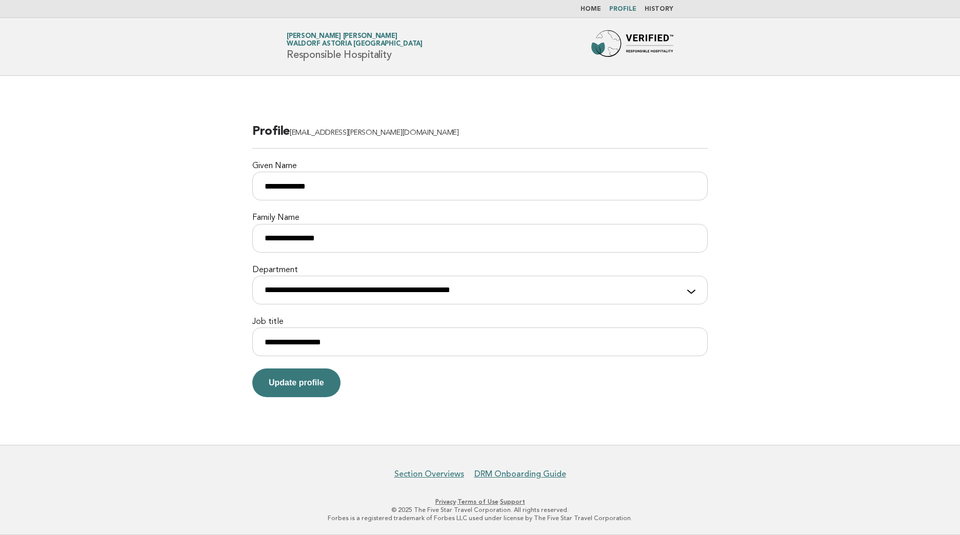
click at [656, 12] on link "History" at bounding box center [659, 9] width 29 height 6
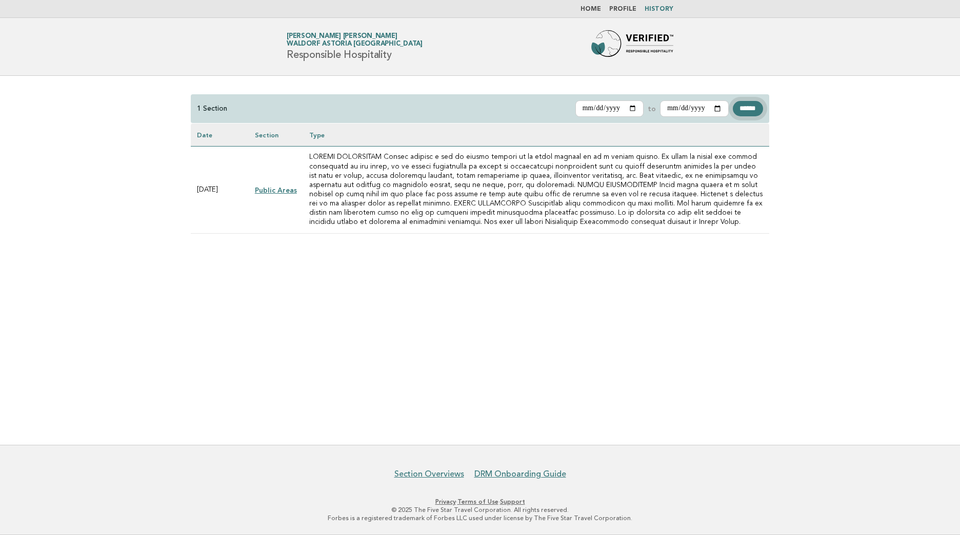
click at [747, 106] on input "******" at bounding box center [748, 108] width 30 height 15
click at [596, 10] on link "Home" at bounding box center [590, 9] width 21 height 6
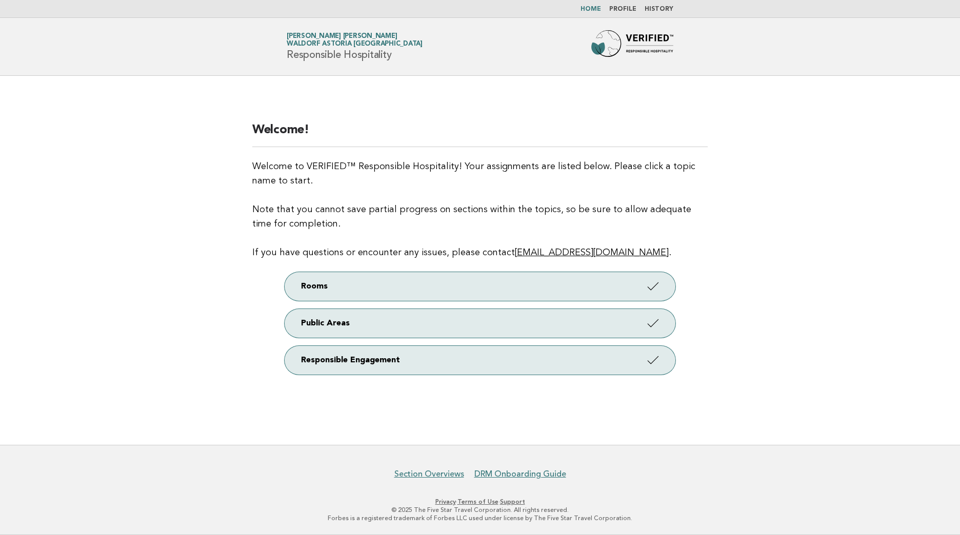
click at [633, 7] on link "Profile" at bounding box center [622, 9] width 27 height 6
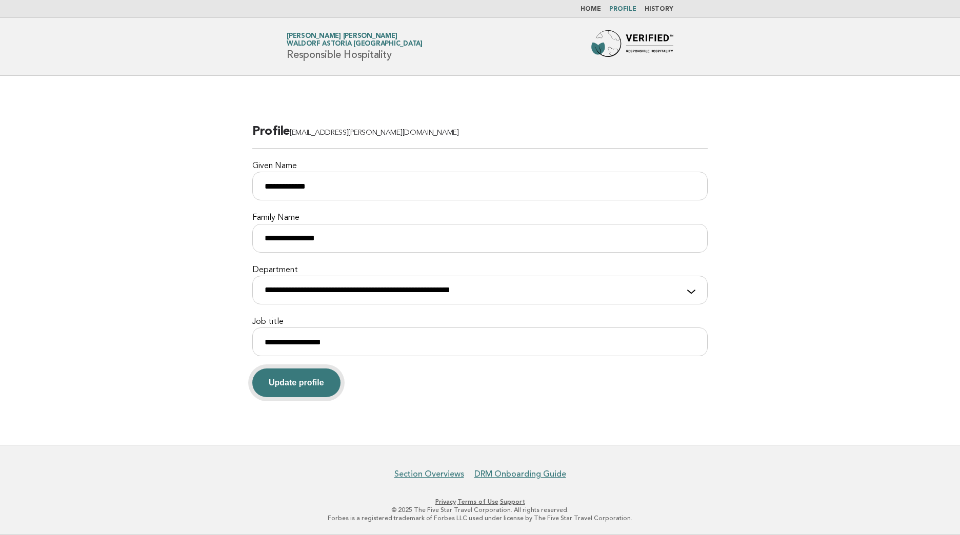
click at [314, 379] on button "Update profile" at bounding box center [296, 383] width 88 height 29
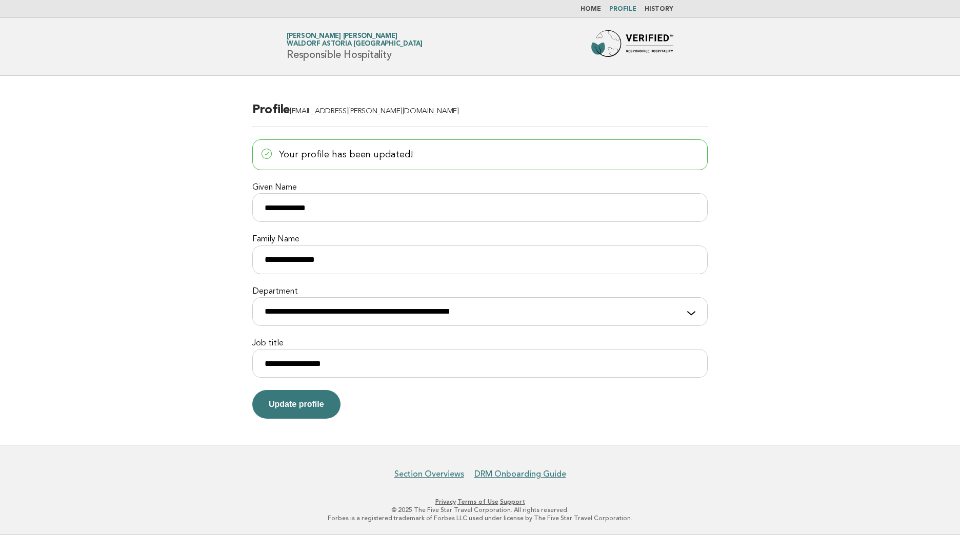
click at [595, 9] on link "Home" at bounding box center [590, 9] width 21 height 6
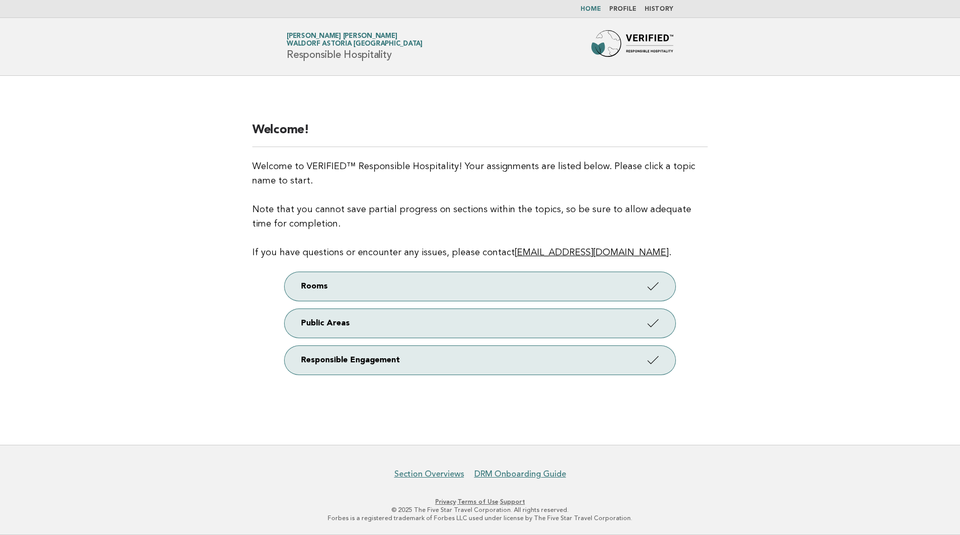
click at [318, 42] on span "Waldorf Astoria [GEOGRAPHIC_DATA]" at bounding box center [355, 44] width 136 height 7
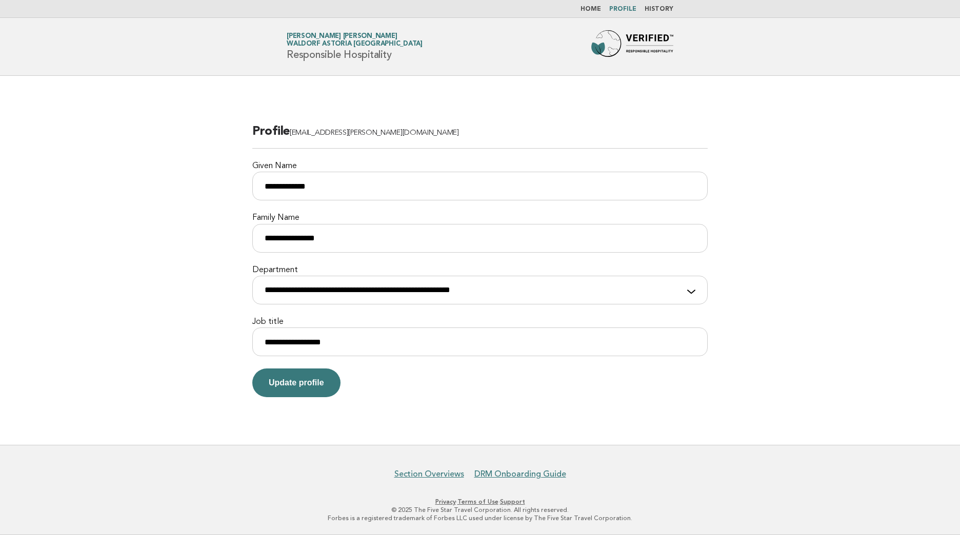
click at [375, 45] on span "Waldorf Astoria [GEOGRAPHIC_DATA]" at bounding box center [355, 44] width 136 height 7
click at [816, 161] on main "**********" at bounding box center [480, 260] width 960 height 369
